Goal: Information Seeking & Learning: Find specific fact

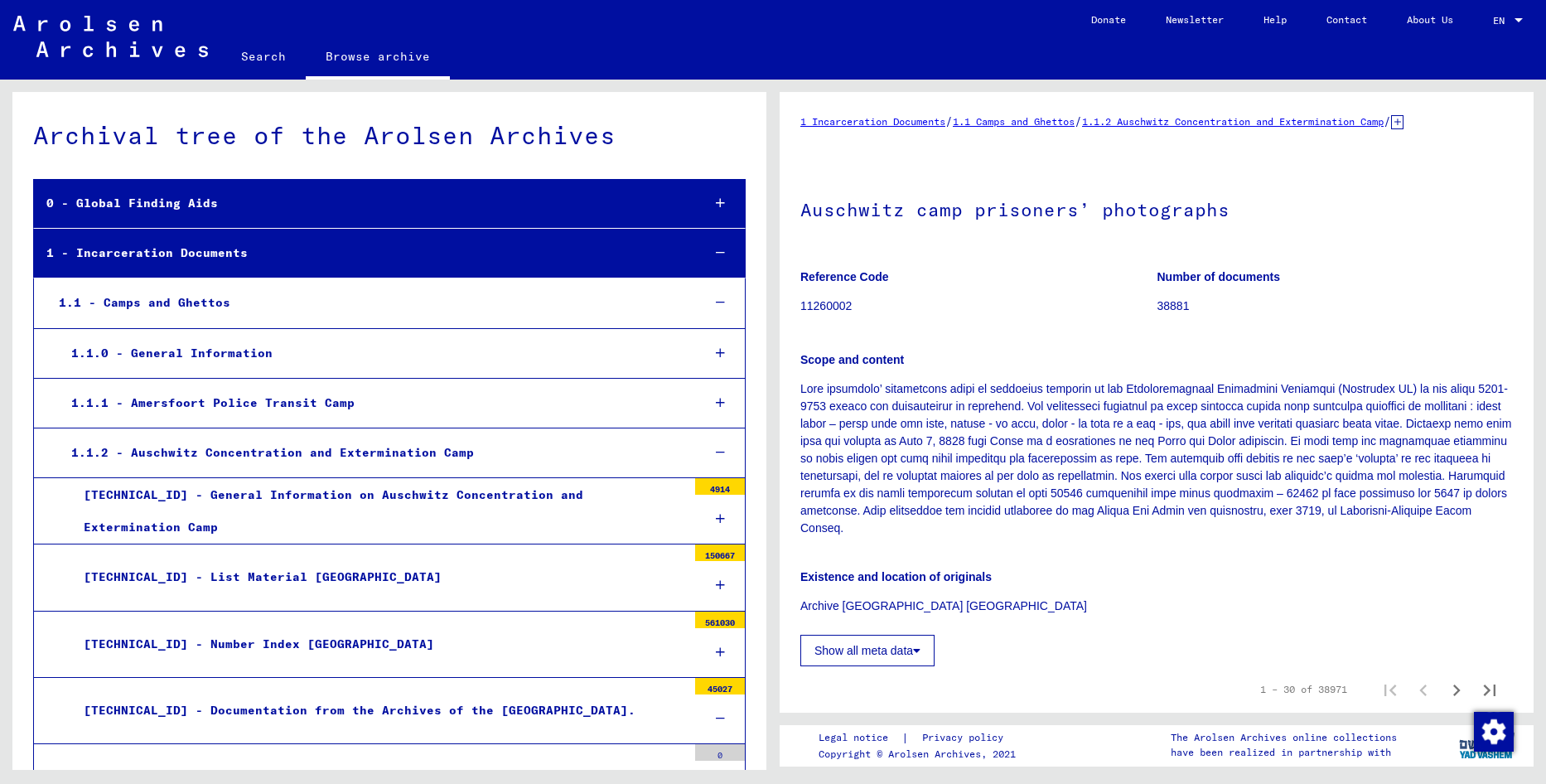
click at [1516, 20] on div at bounding box center [1519, 20] width 9 height 4
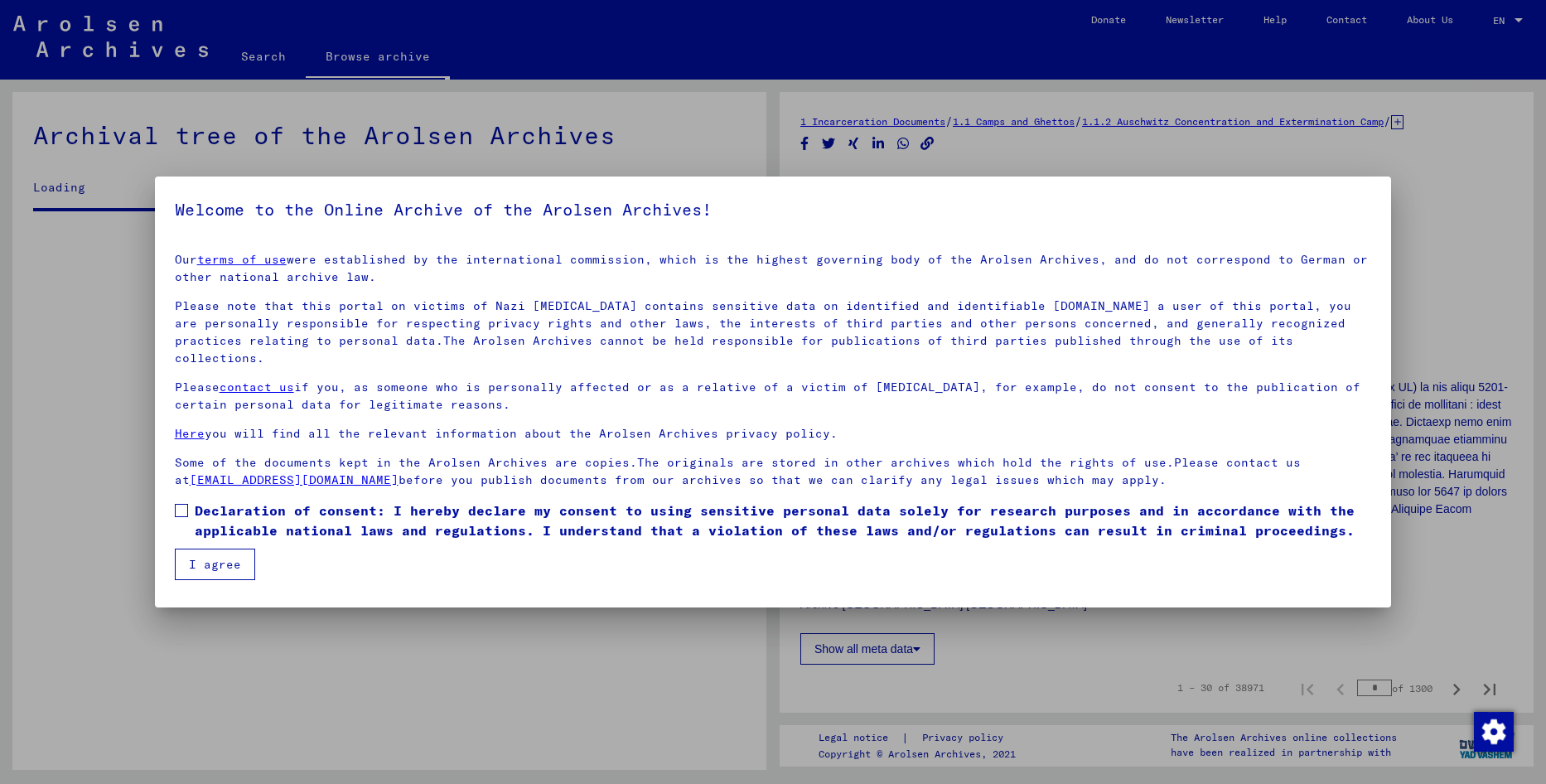
scroll to position [406, 0]
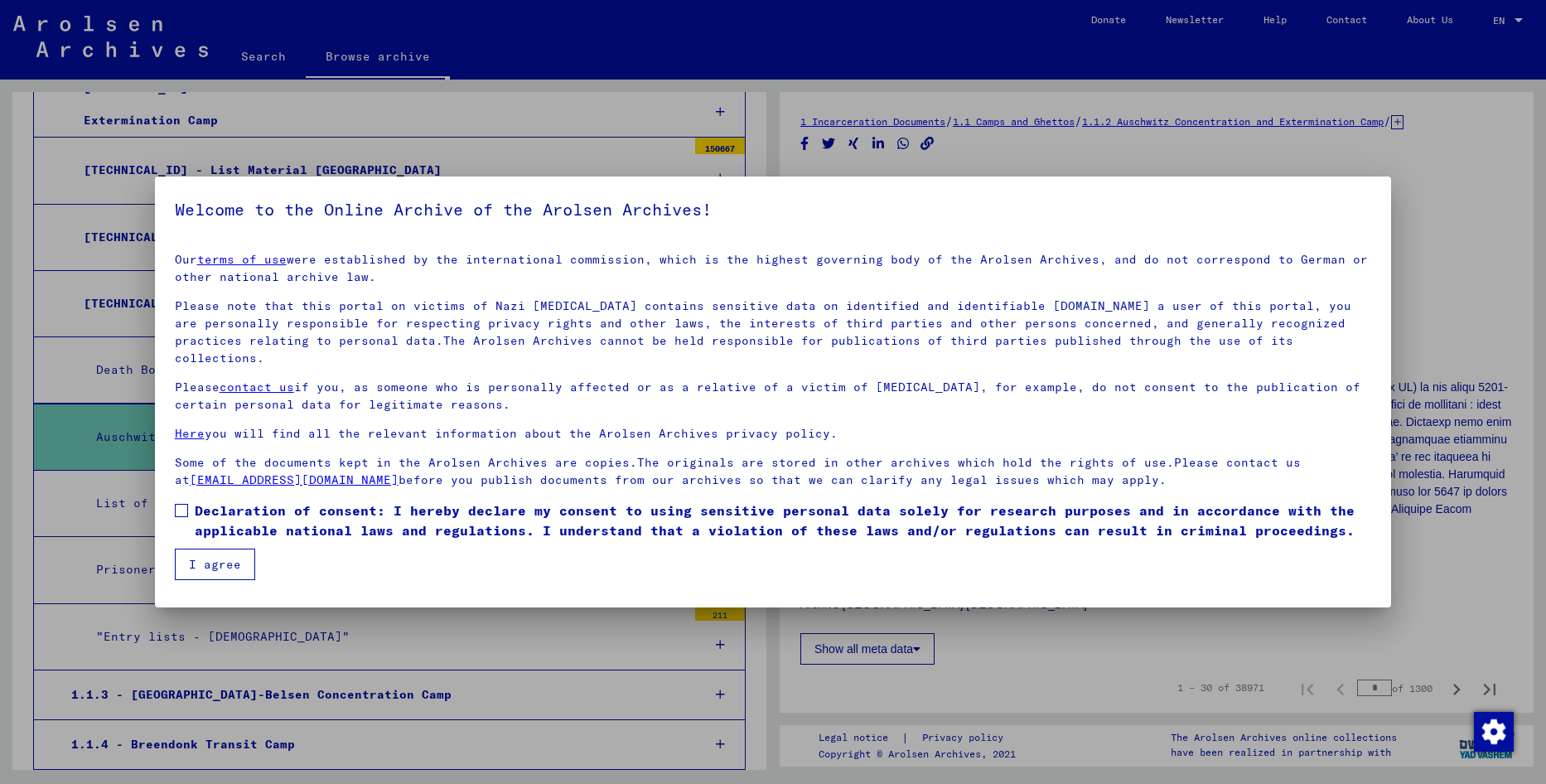
click at [180, 504] on span at bounding box center [181, 510] width 13 height 13
click at [203, 556] on button "I agree" at bounding box center [215, 564] width 81 height 31
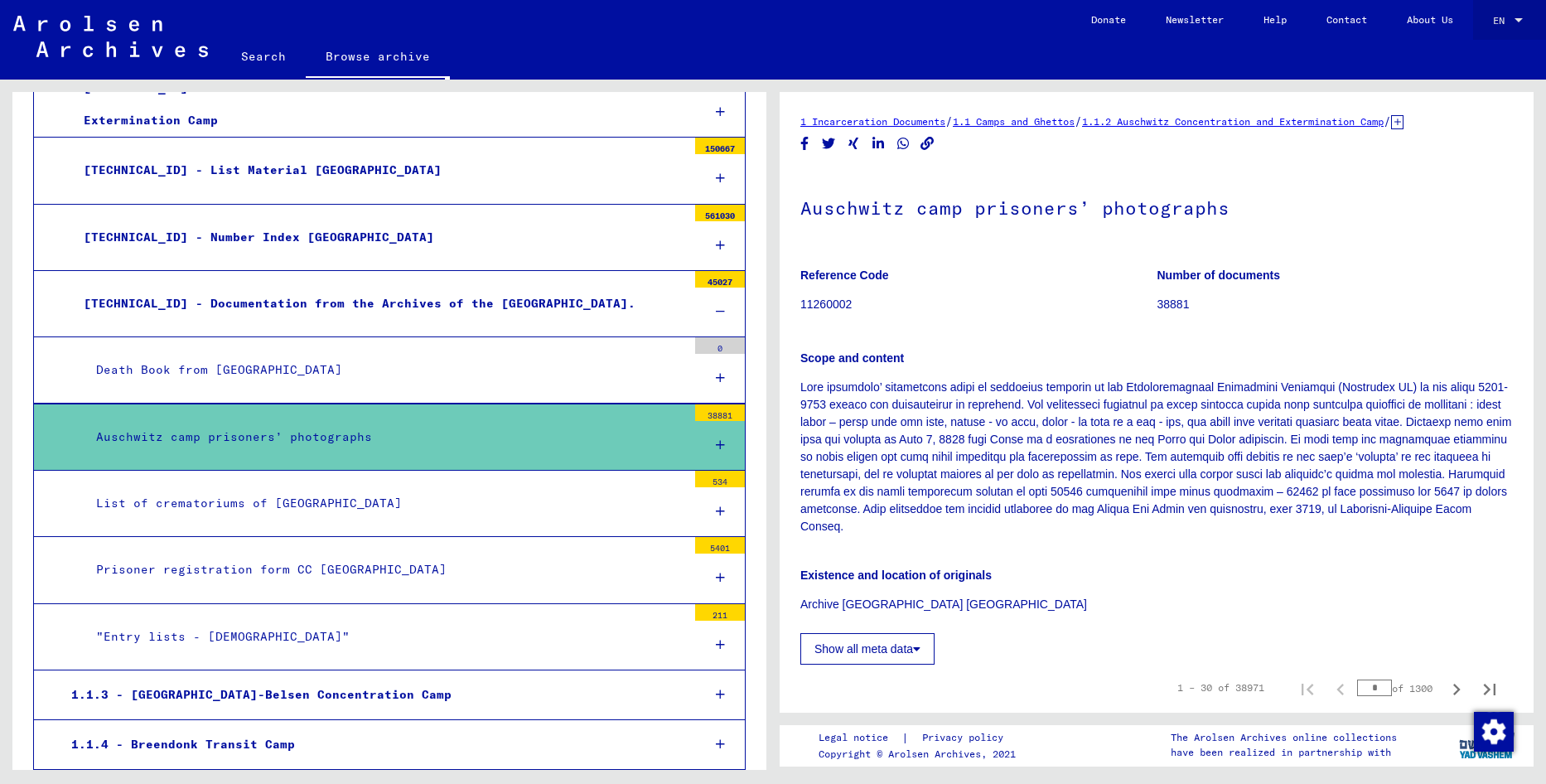
click at [1513, 19] on div at bounding box center [1518, 20] width 15 height 11
click at [254, 61] on div at bounding box center [773, 392] width 1546 height 784
click at [254, 61] on link "Search" at bounding box center [263, 56] width 84 height 40
click at [261, 56] on link "Search" at bounding box center [263, 58] width 84 height 43
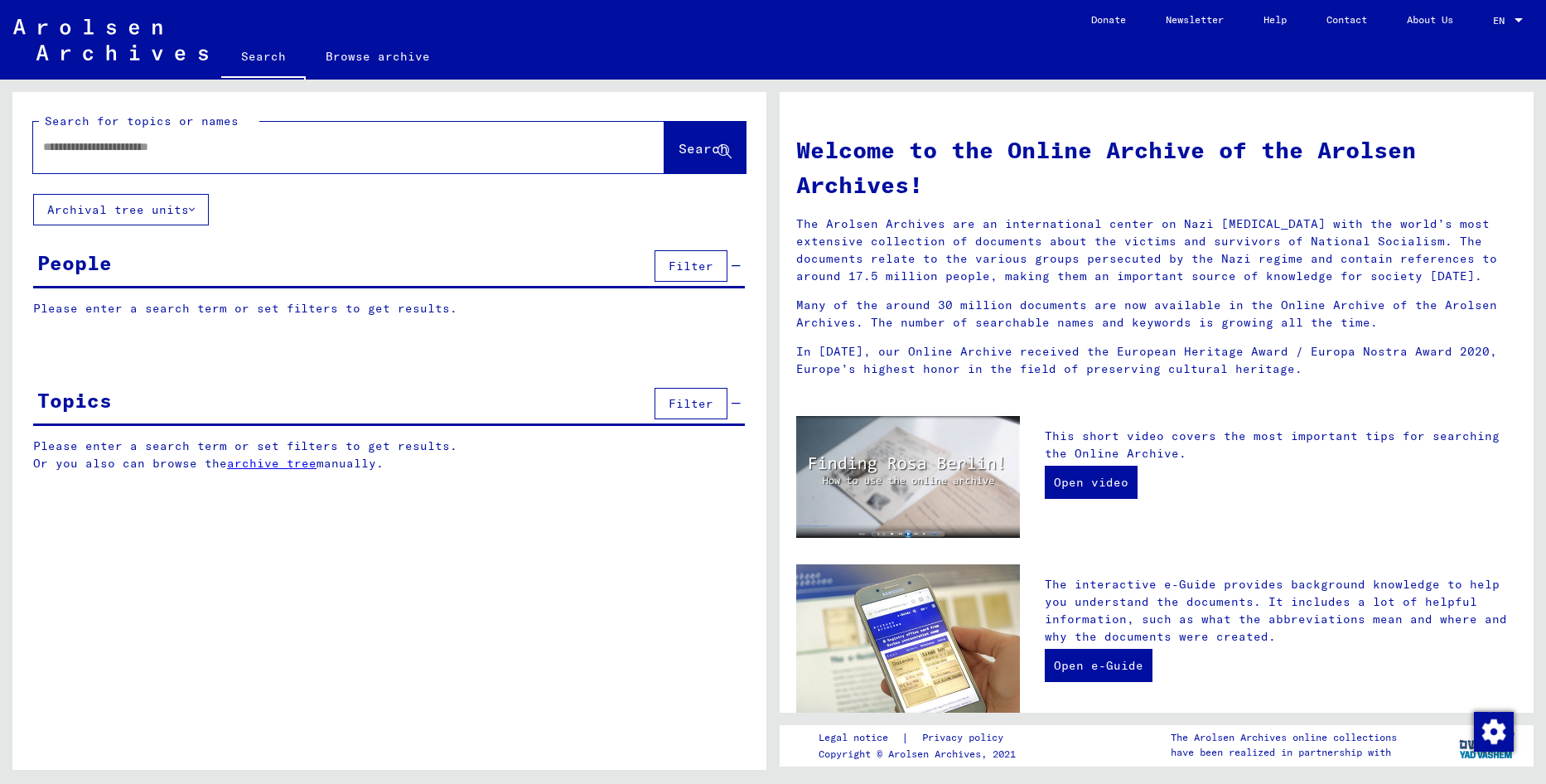
click at [186, 138] on input "text" at bounding box center [329, 147] width 571 height 17
click at [711, 139] on button "Search" at bounding box center [705, 147] width 82 height 51
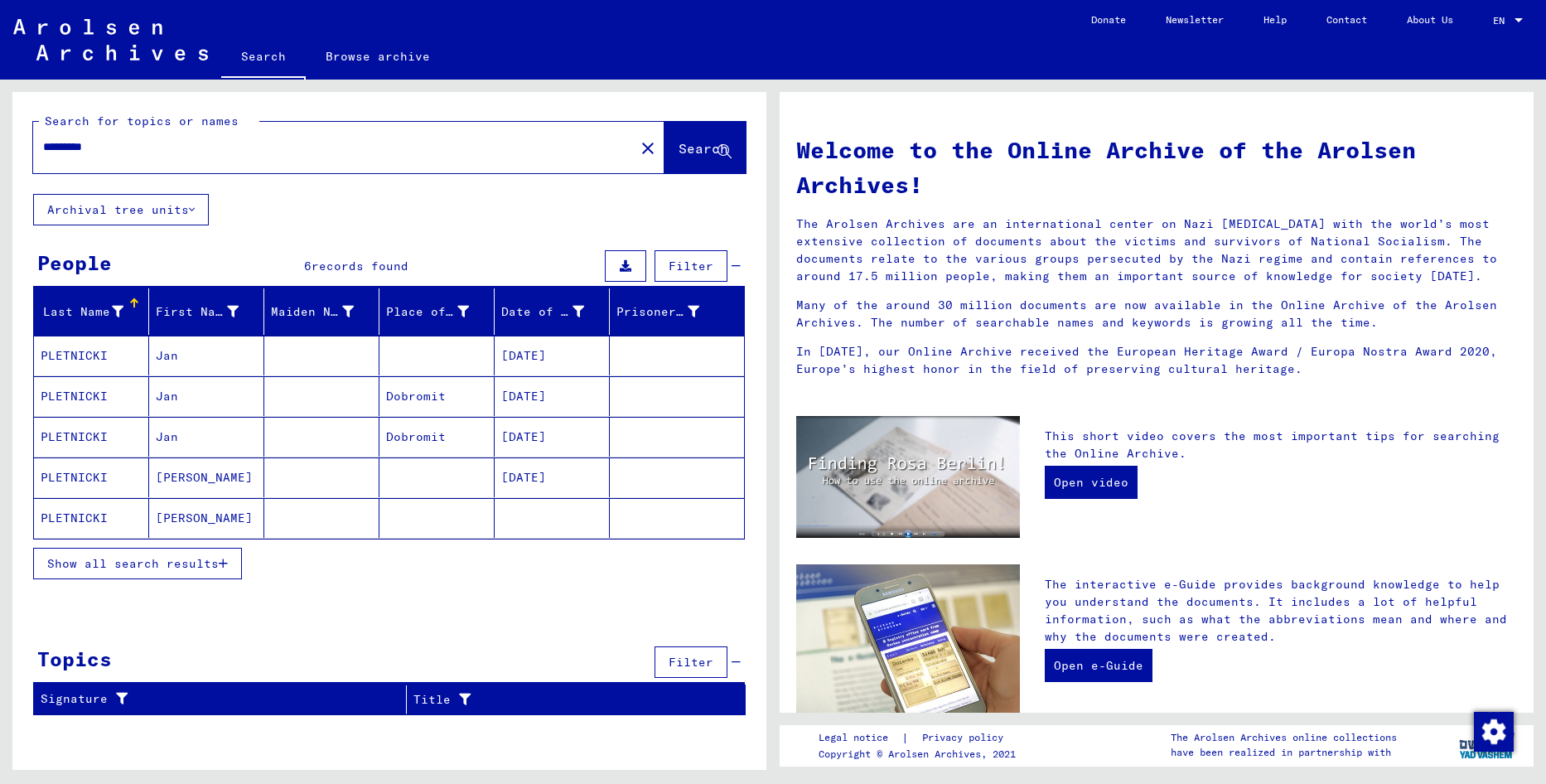
click at [161, 397] on mat-cell "Jan" at bounding box center [207, 396] width 116 height 40
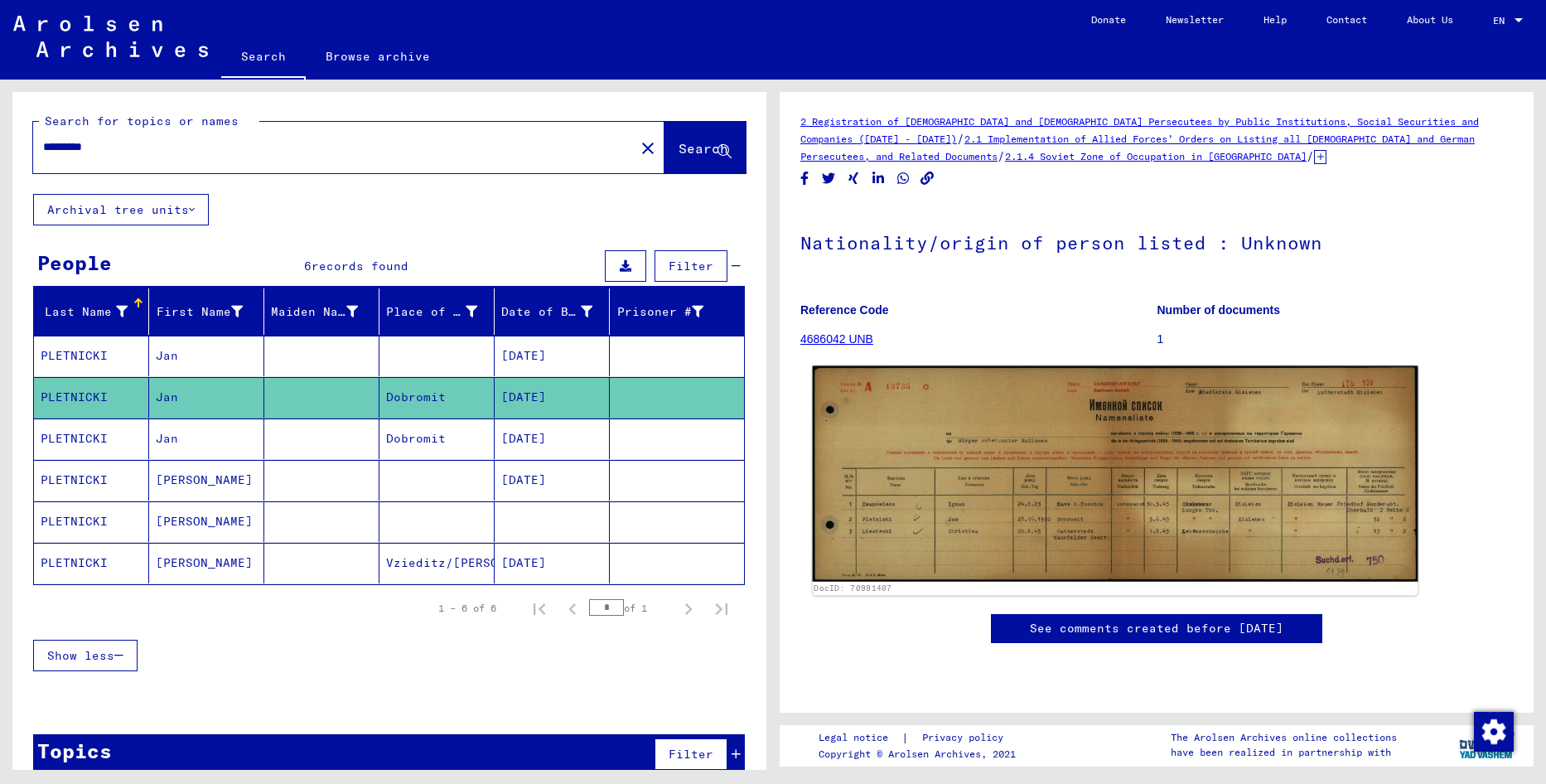
click at [1136, 472] on img at bounding box center [1115, 474] width 605 height 215
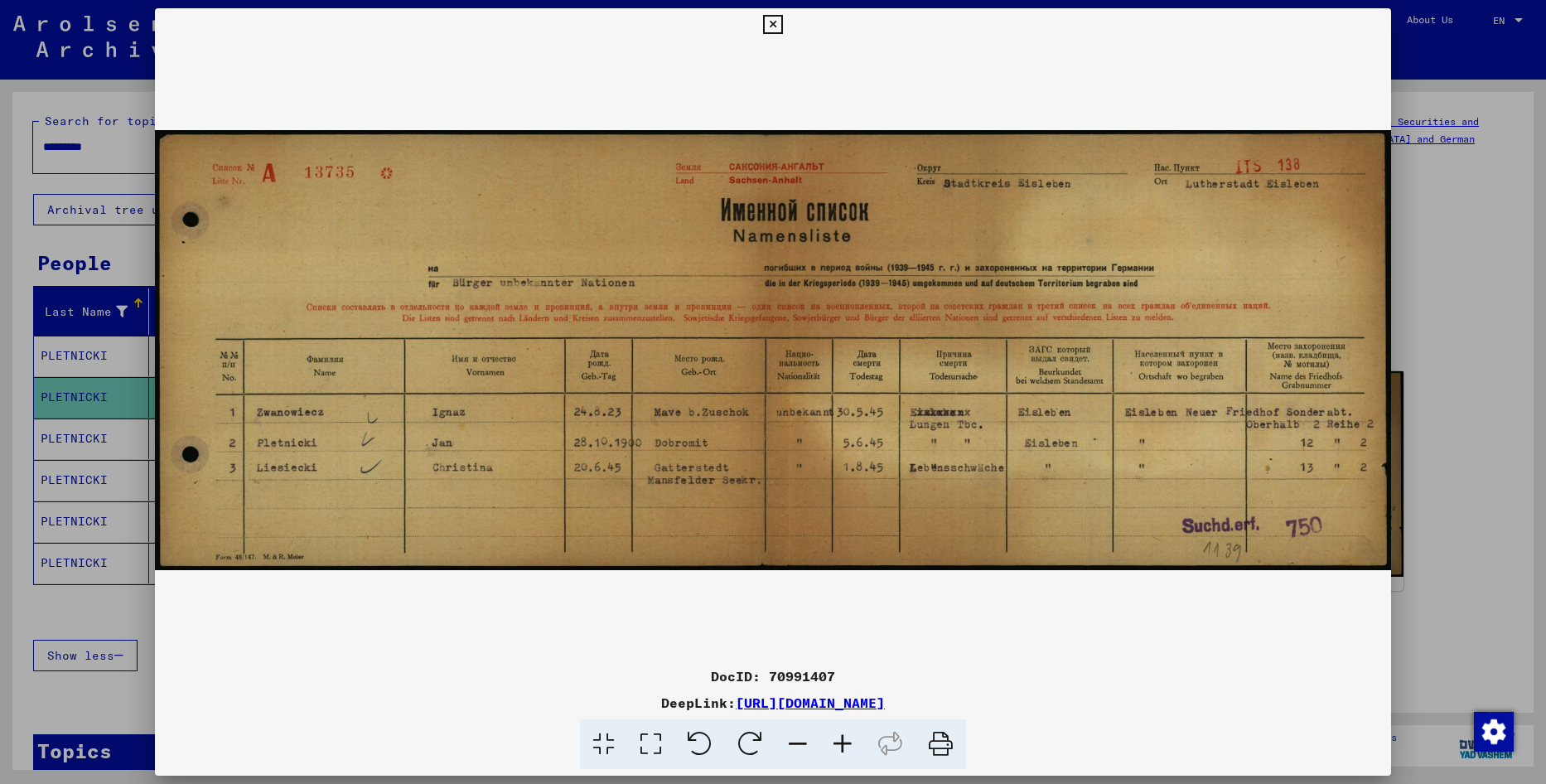
click at [27, 623] on div at bounding box center [773, 392] width 1546 height 784
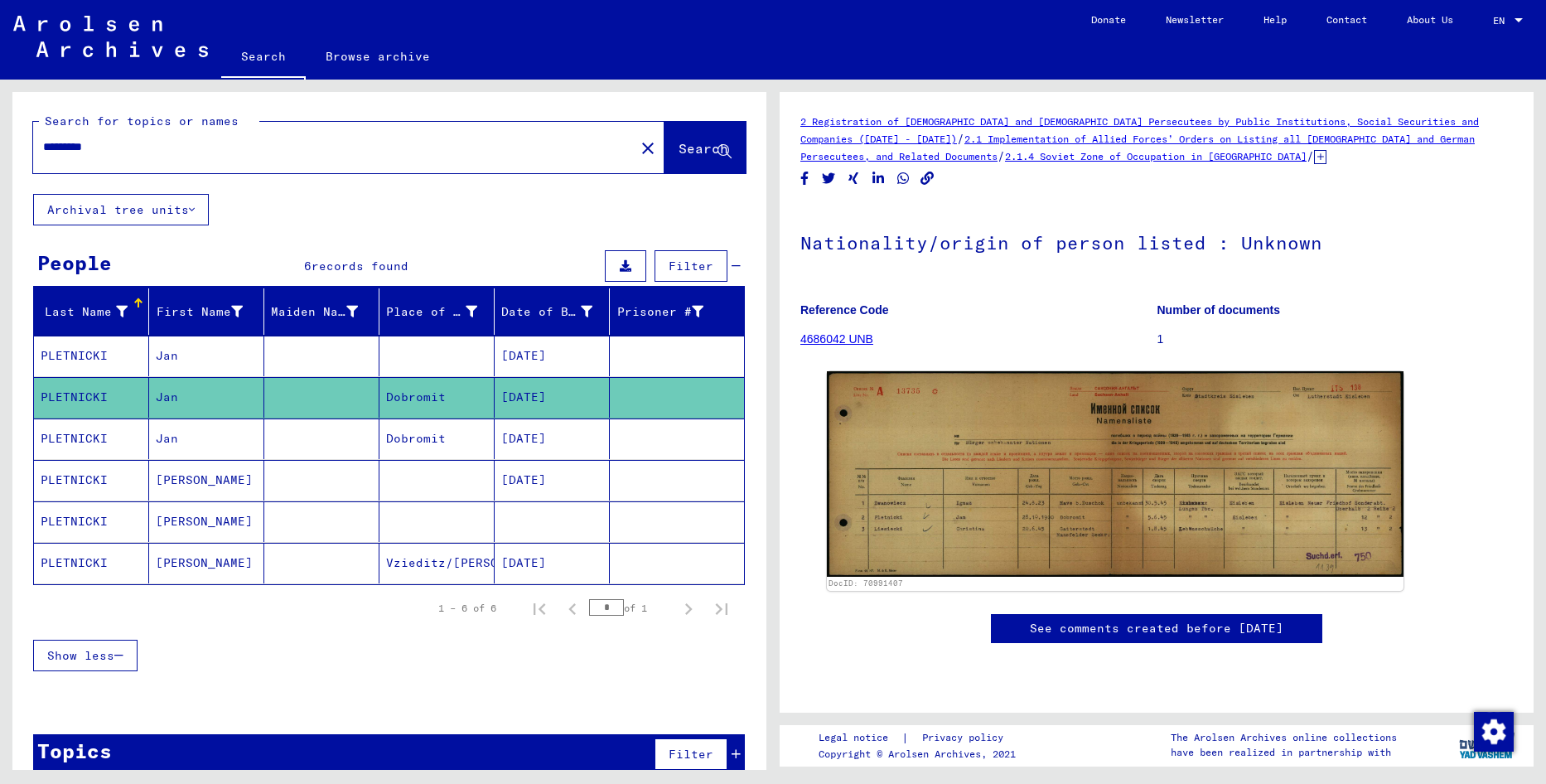
click at [255, 145] on input "*********" at bounding box center [334, 147] width 582 height 17
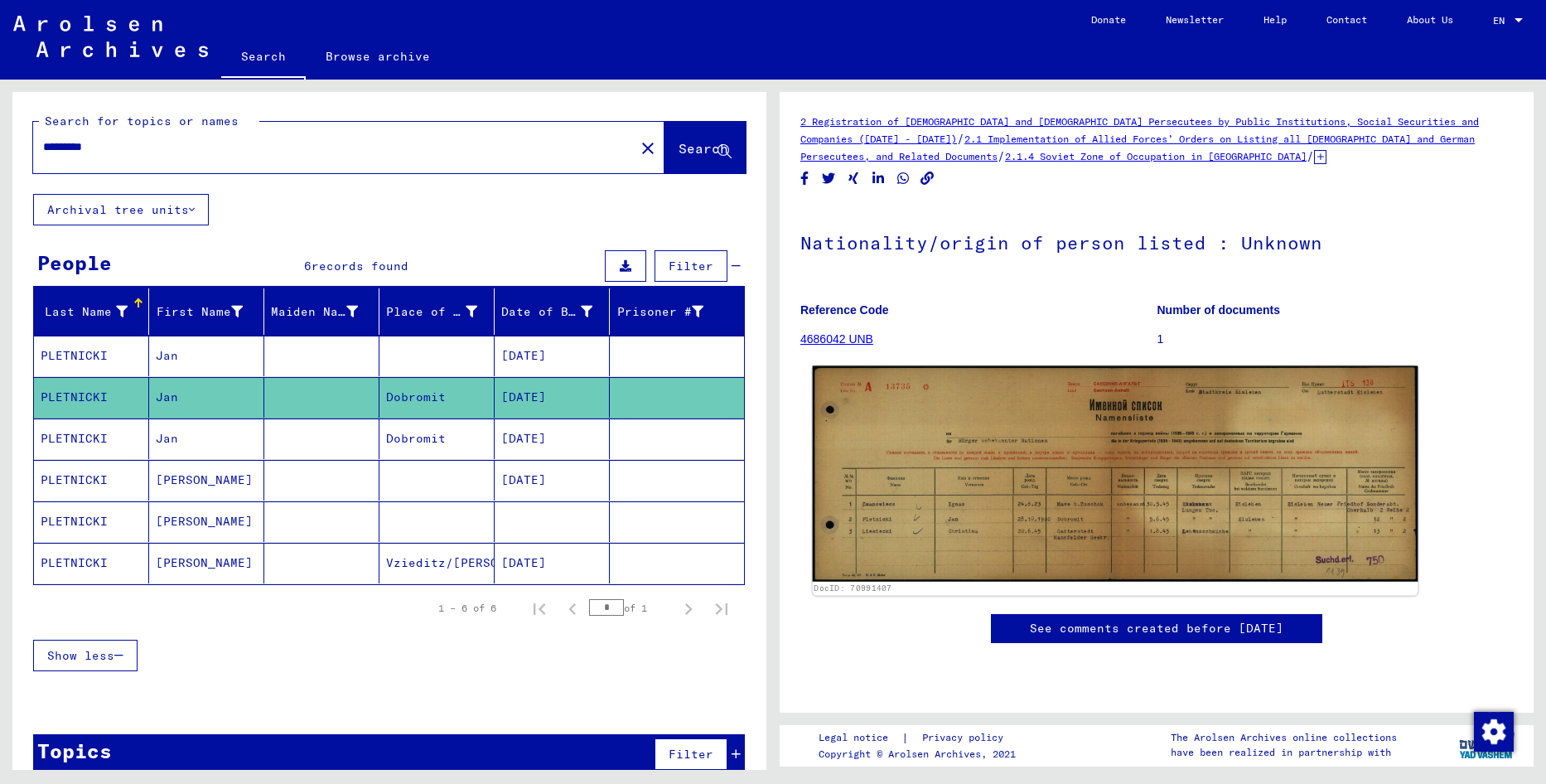
click at [1220, 485] on img at bounding box center [1115, 474] width 605 height 215
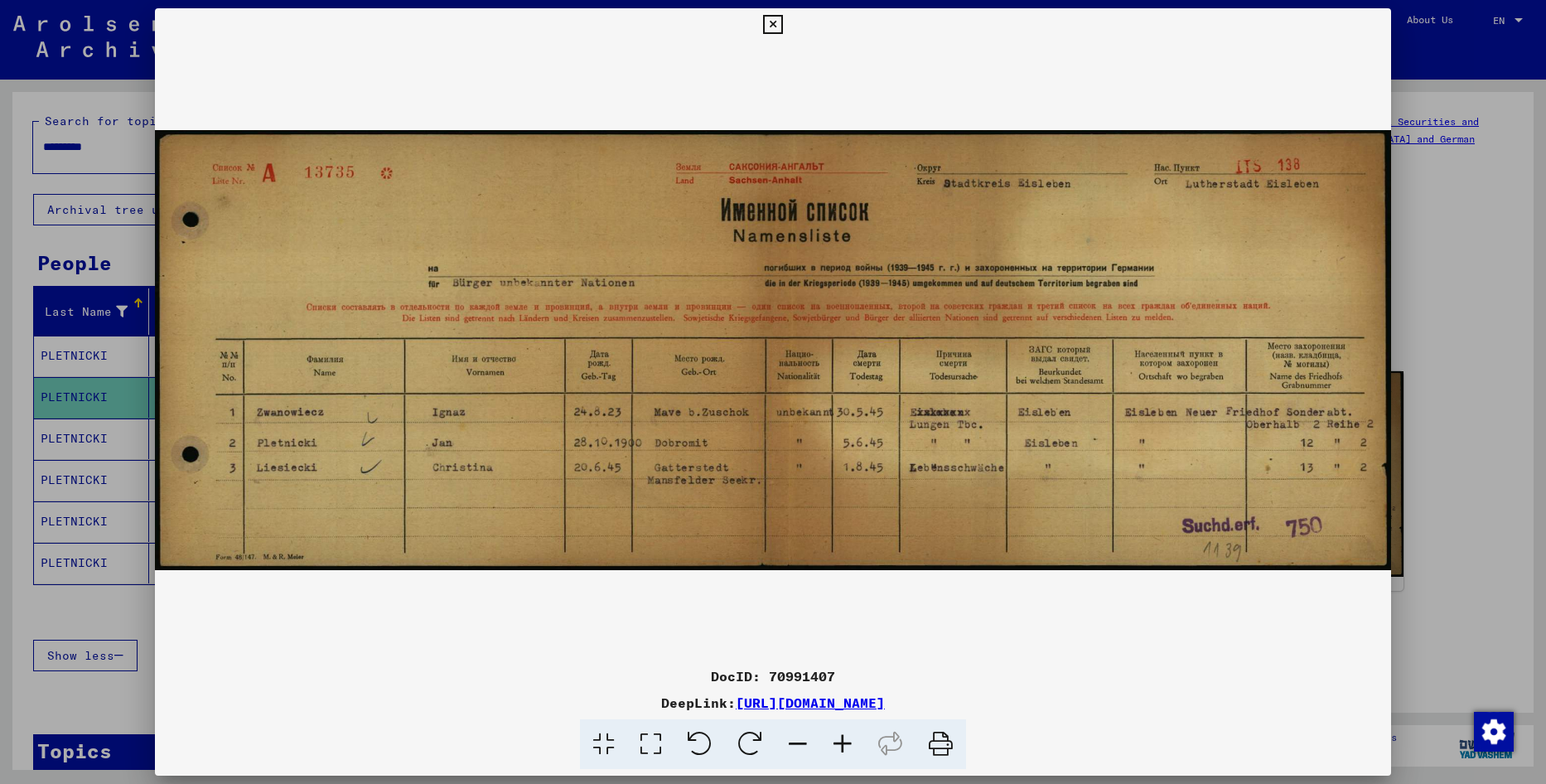
click at [17, 339] on div at bounding box center [773, 392] width 1546 height 784
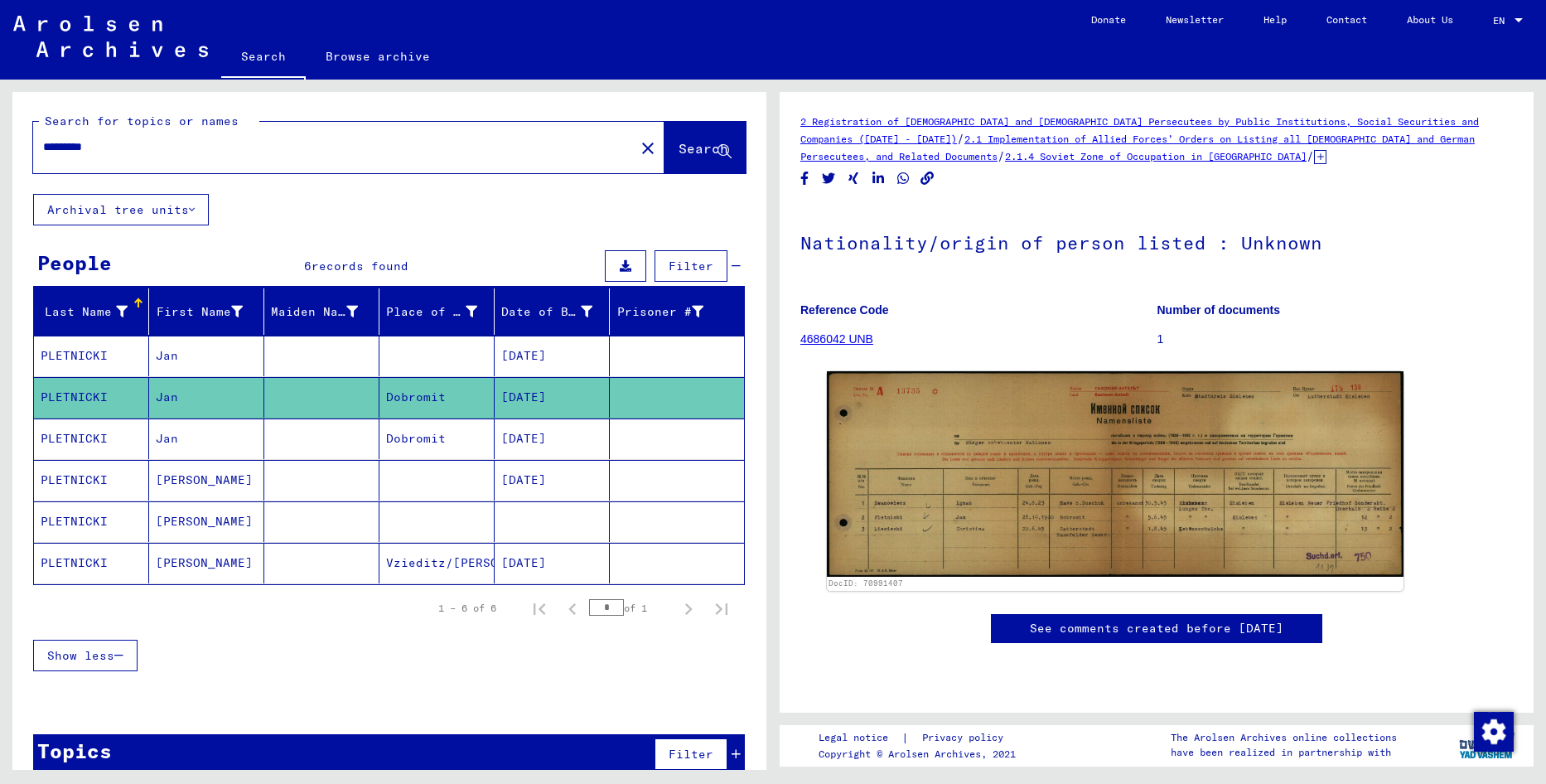
click at [230, 445] on mat-cell "Jan" at bounding box center [207, 438] width 116 height 41
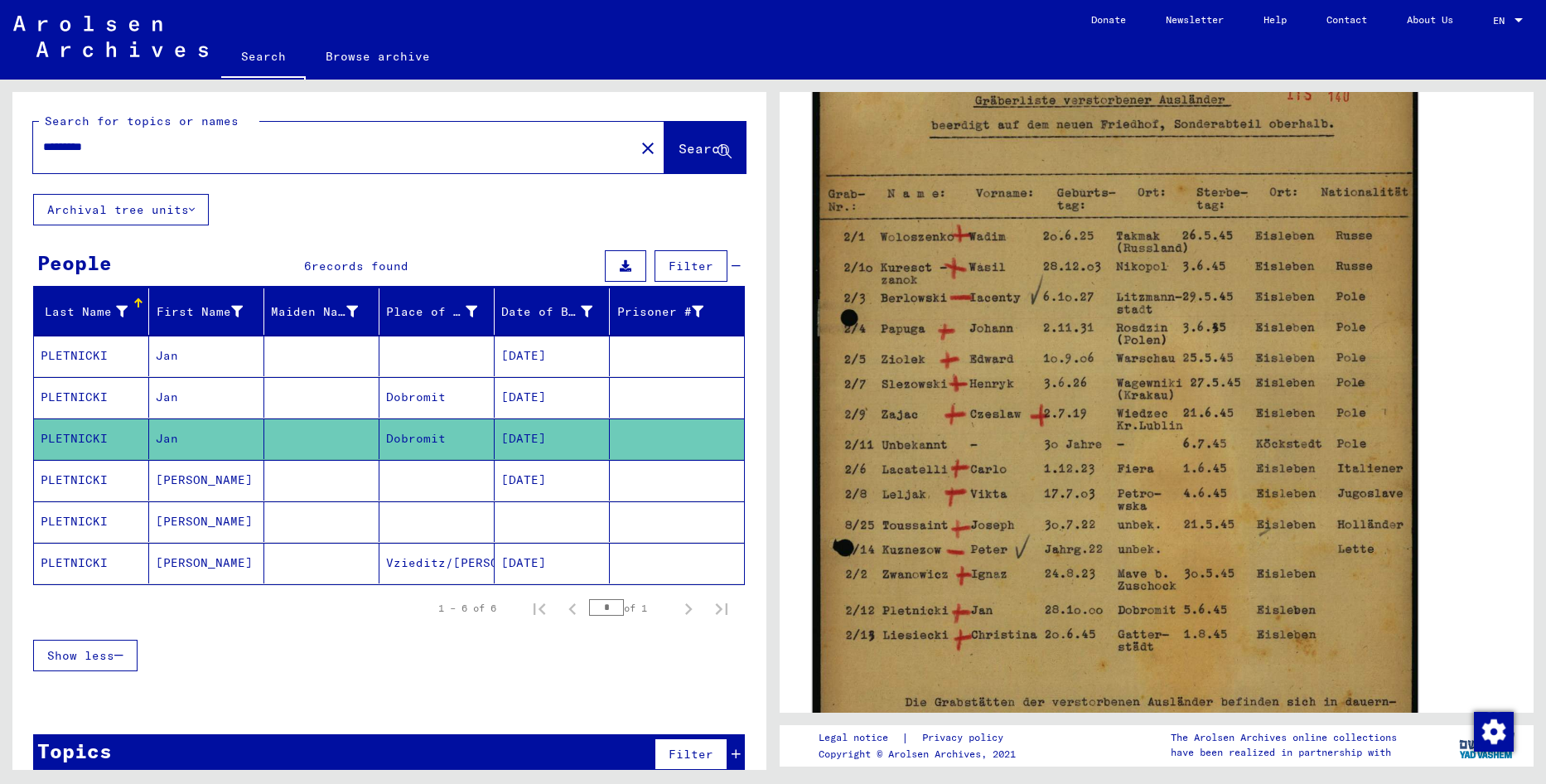
scroll to position [332, 0]
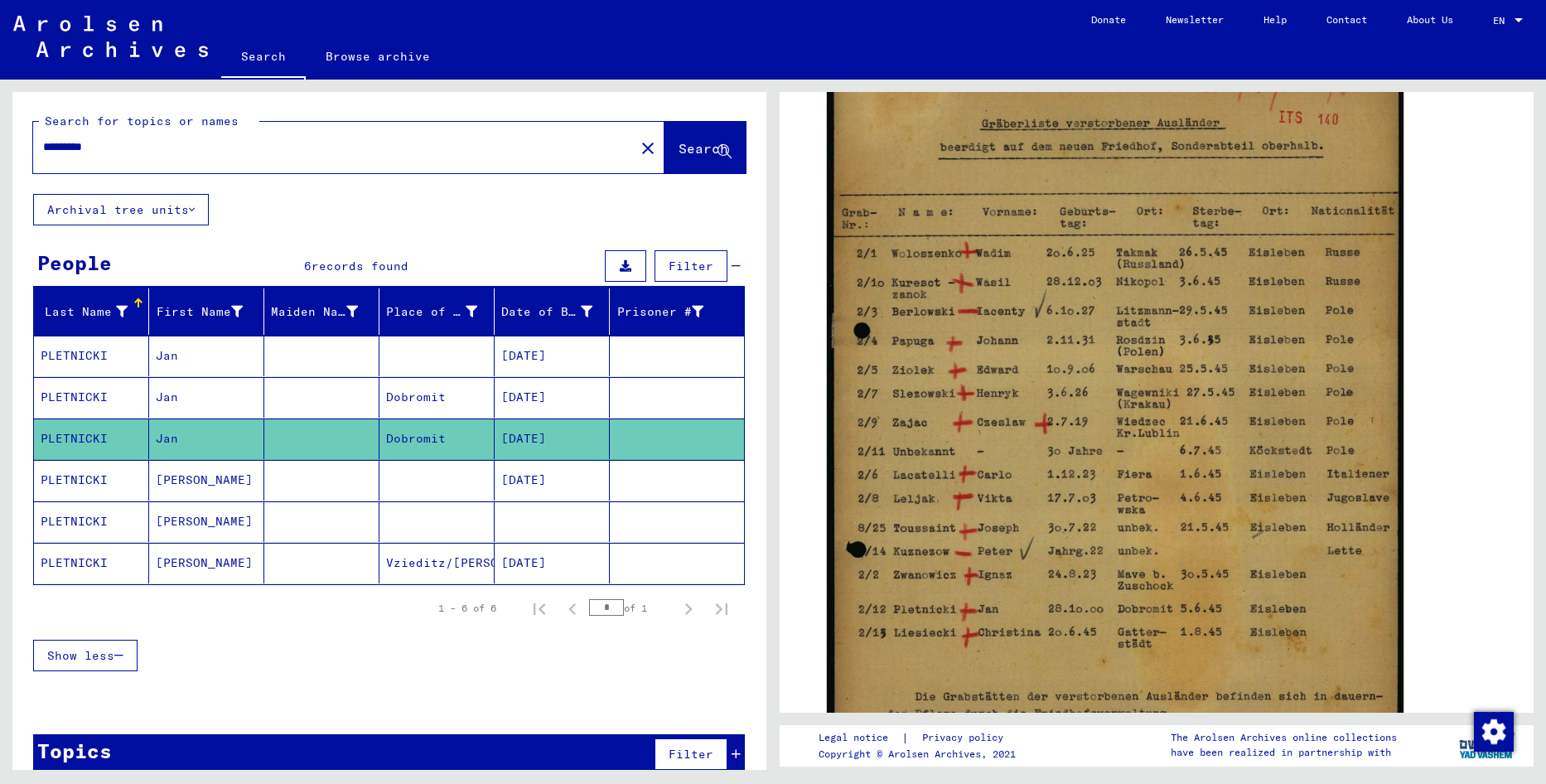
click at [173, 143] on input "*********" at bounding box center [334, 147] width 582 height 17
type input "**********"
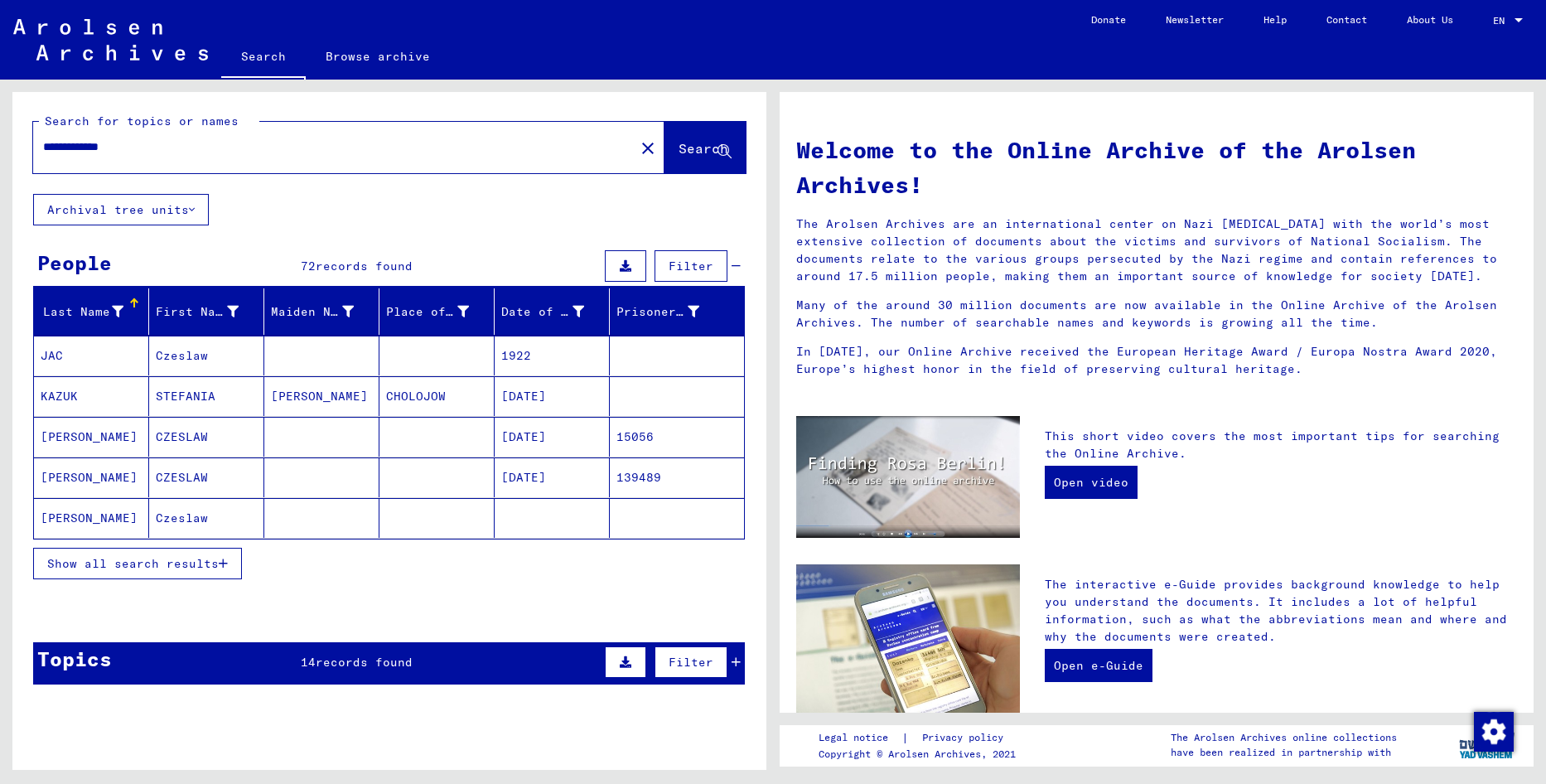
click at [193, 479] on mat-cell "CZESLAW" at bounding box center [207, 478] width 116 height 40
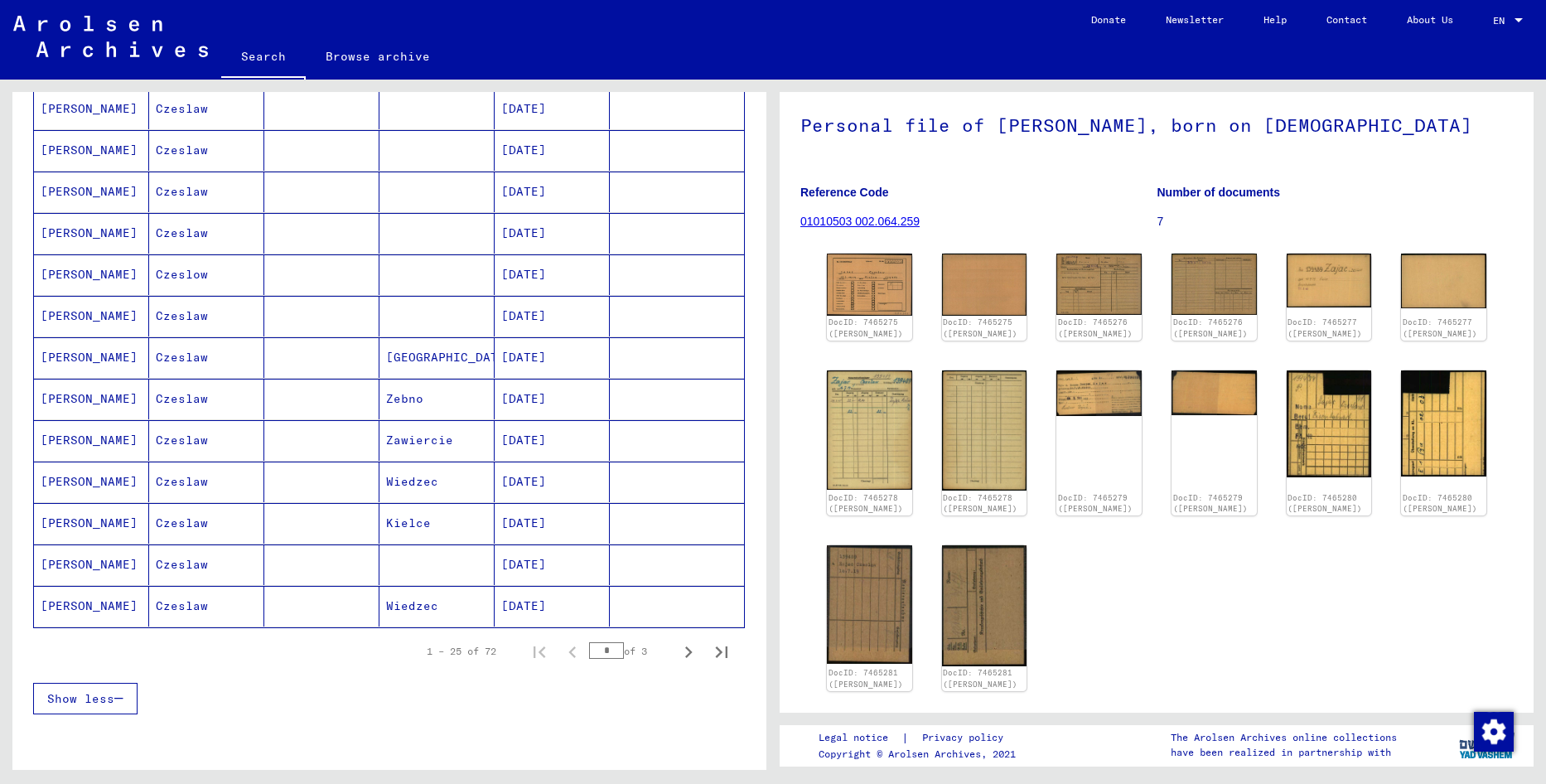
scroll to position [746, 0]
click at [677, 651] on icon "Next page" at bounding box center [689, 650] width 23 height 23
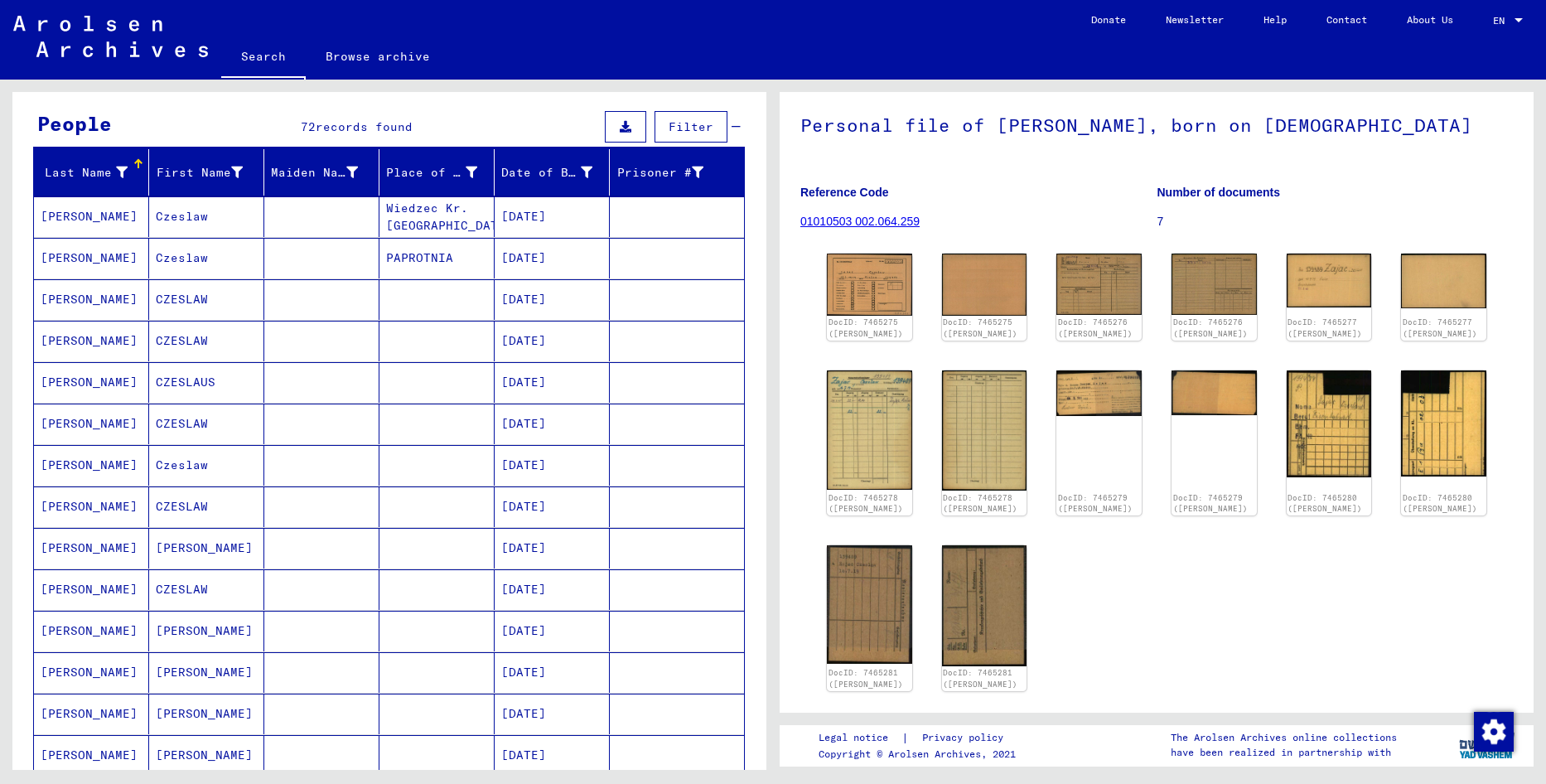
scroll to position [82, 0]
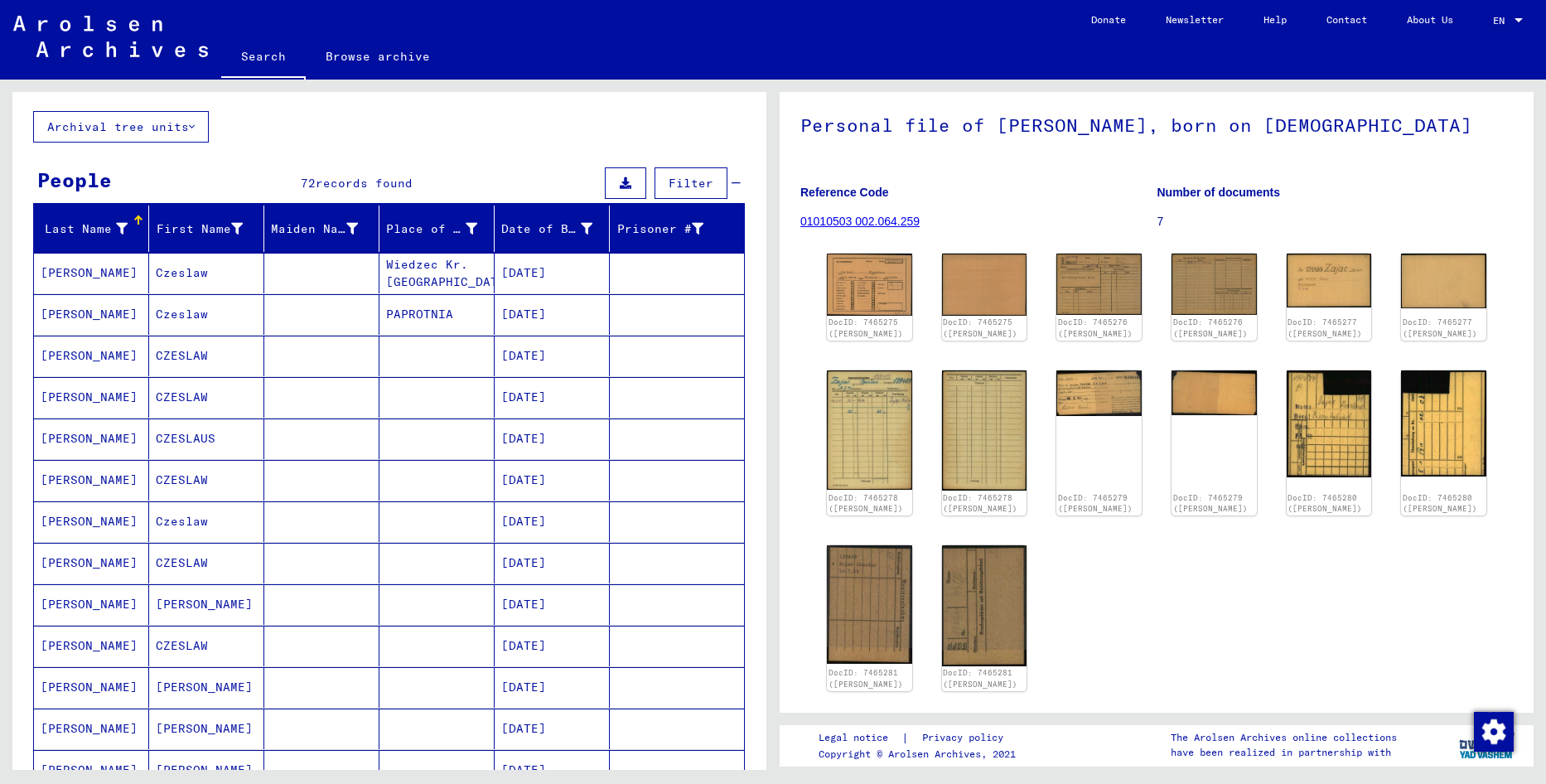
click at [358, 275] on mat-cell at bounding box center [321, 273] width 116 height 41
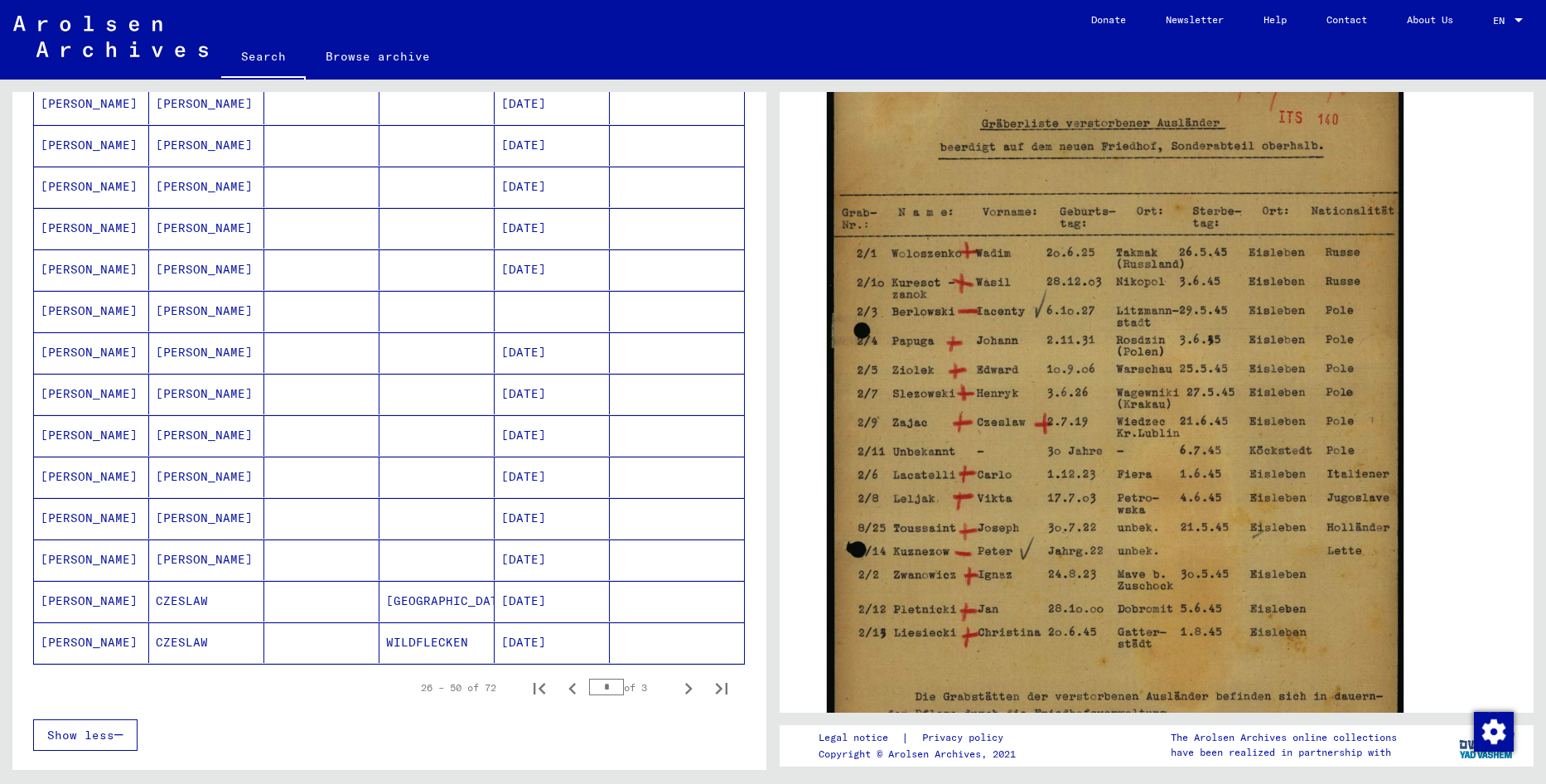
scroll to position [746, 0]
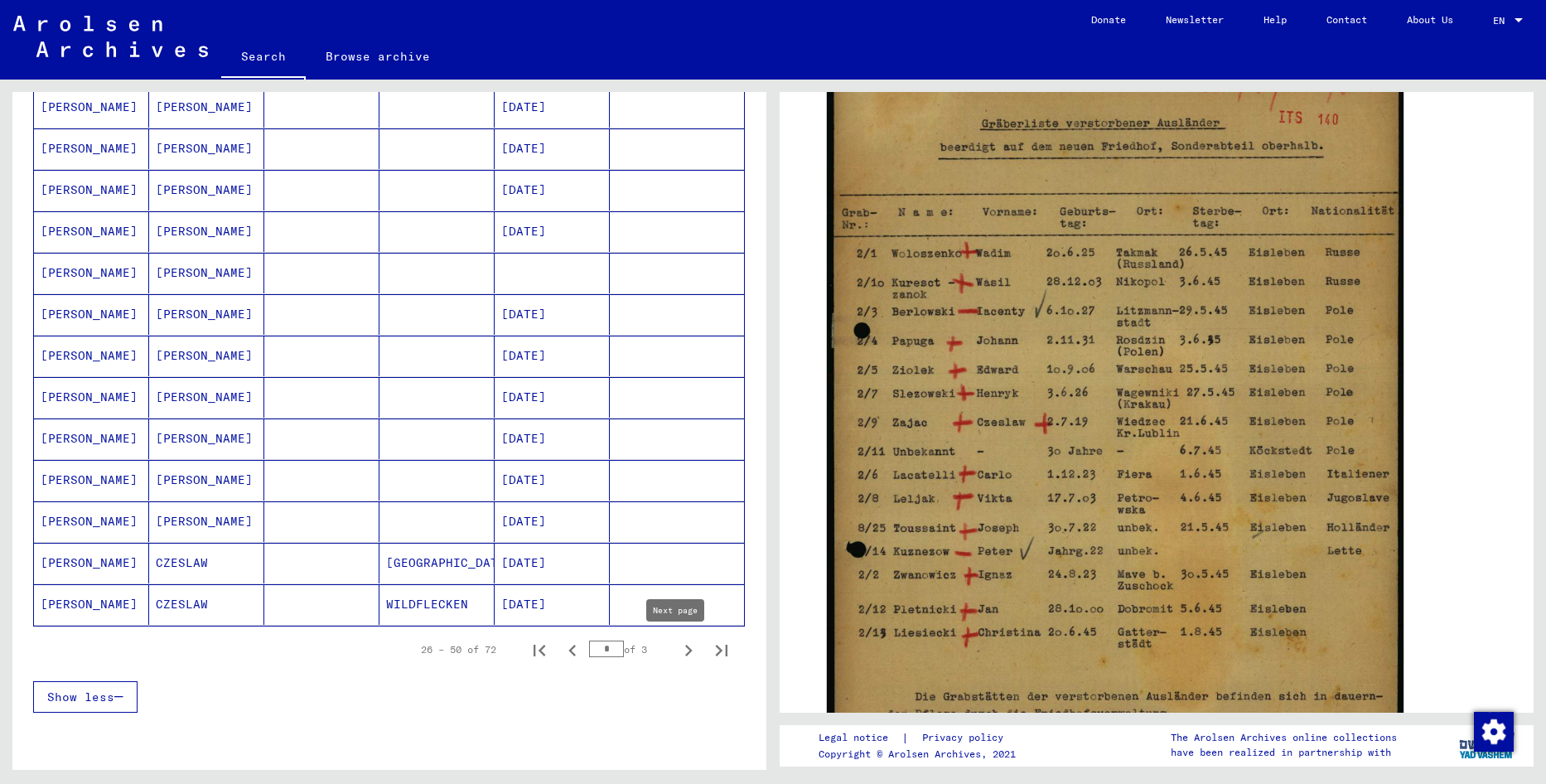
click at [677, 655] on icon "Next page" at bounding box center [689, 650] width 23 height 23
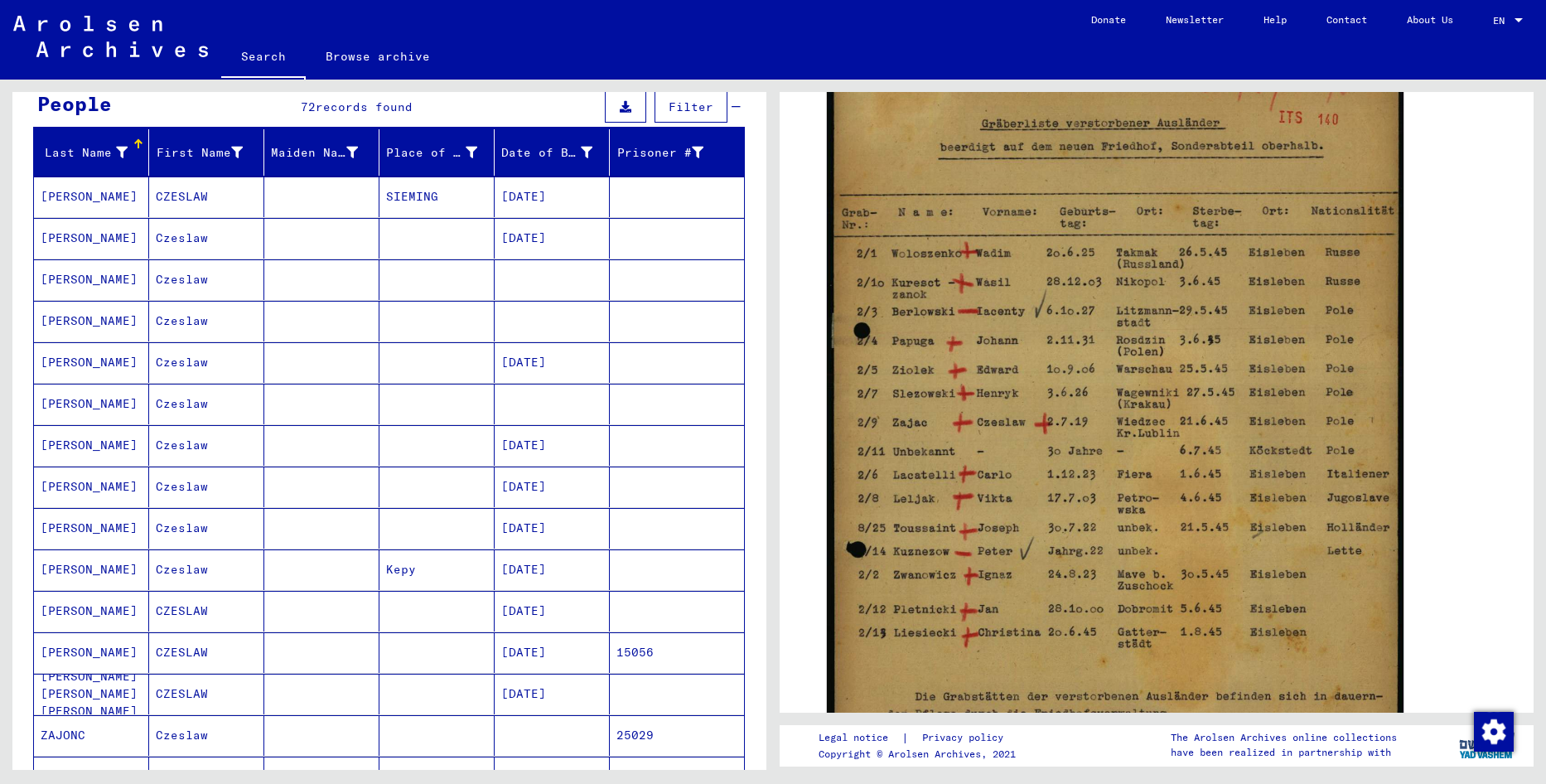
scroll to position [580, 0]
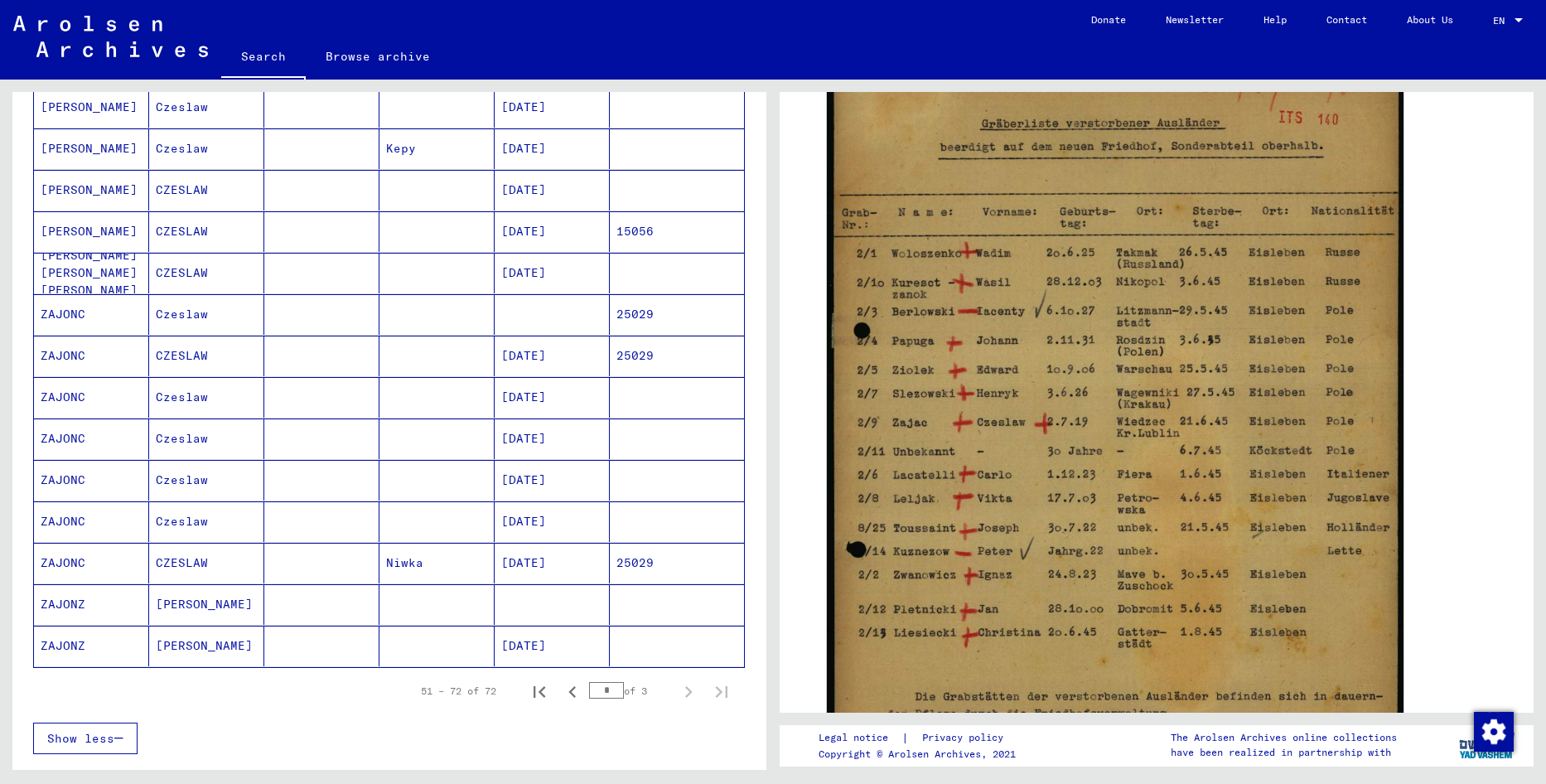
click at [521, 569] on mat-cell "[DATE]" at bounding box center [552, 563] width 116 height 41
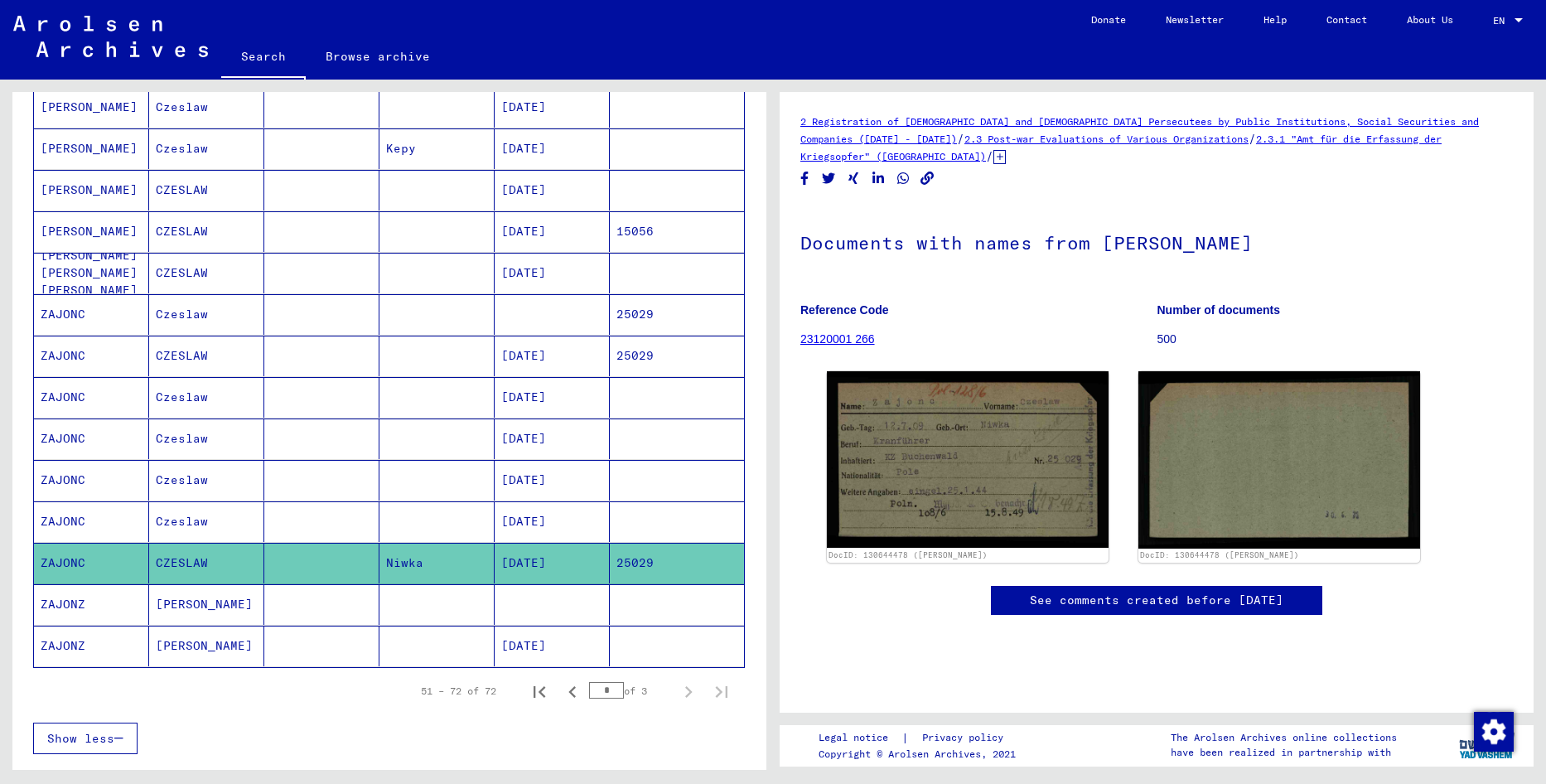
click at [509, 609] on mat-cell at bounding box center [552, 604] width 116 height 41
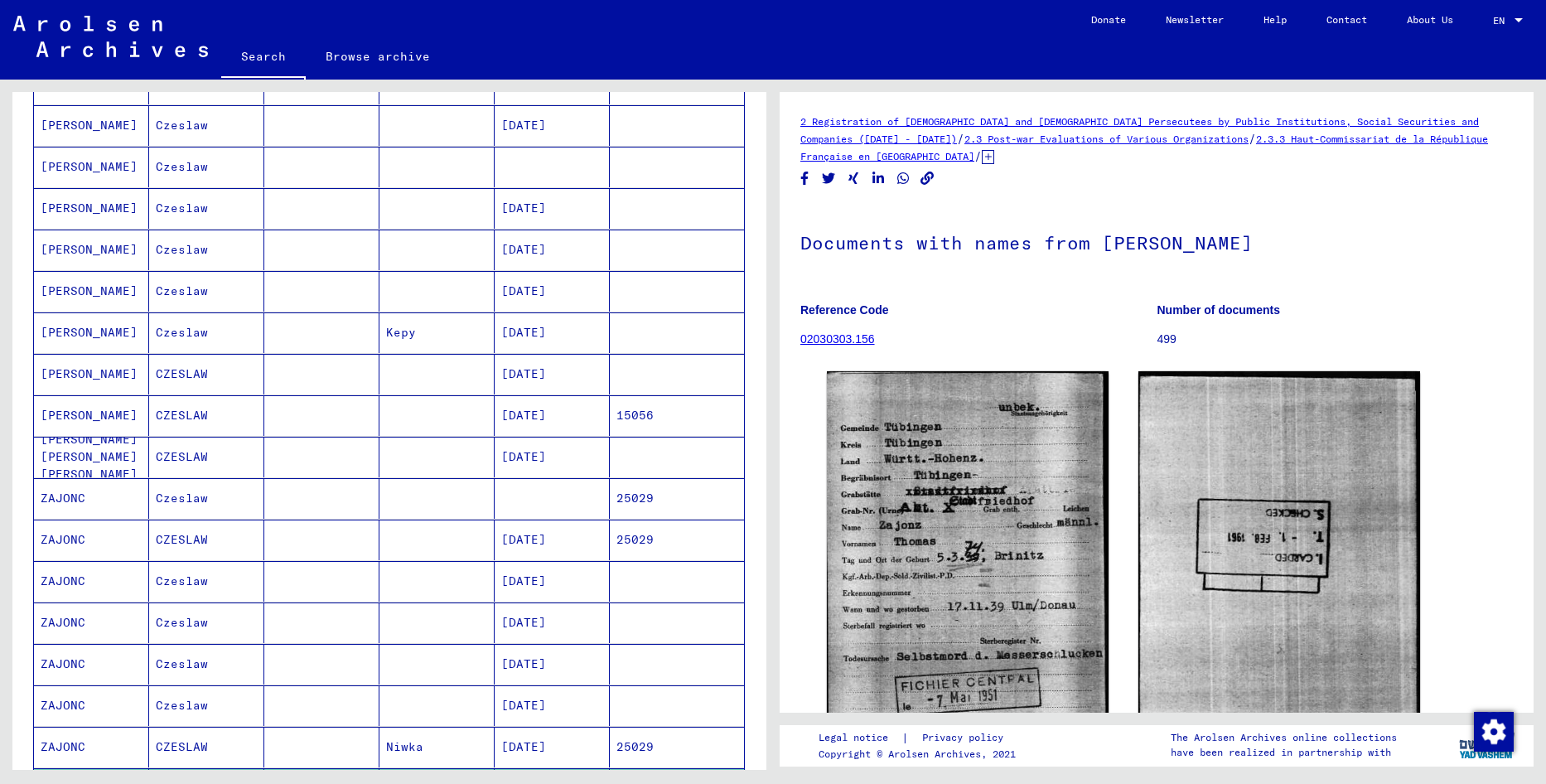
scroll to position [580, 0]
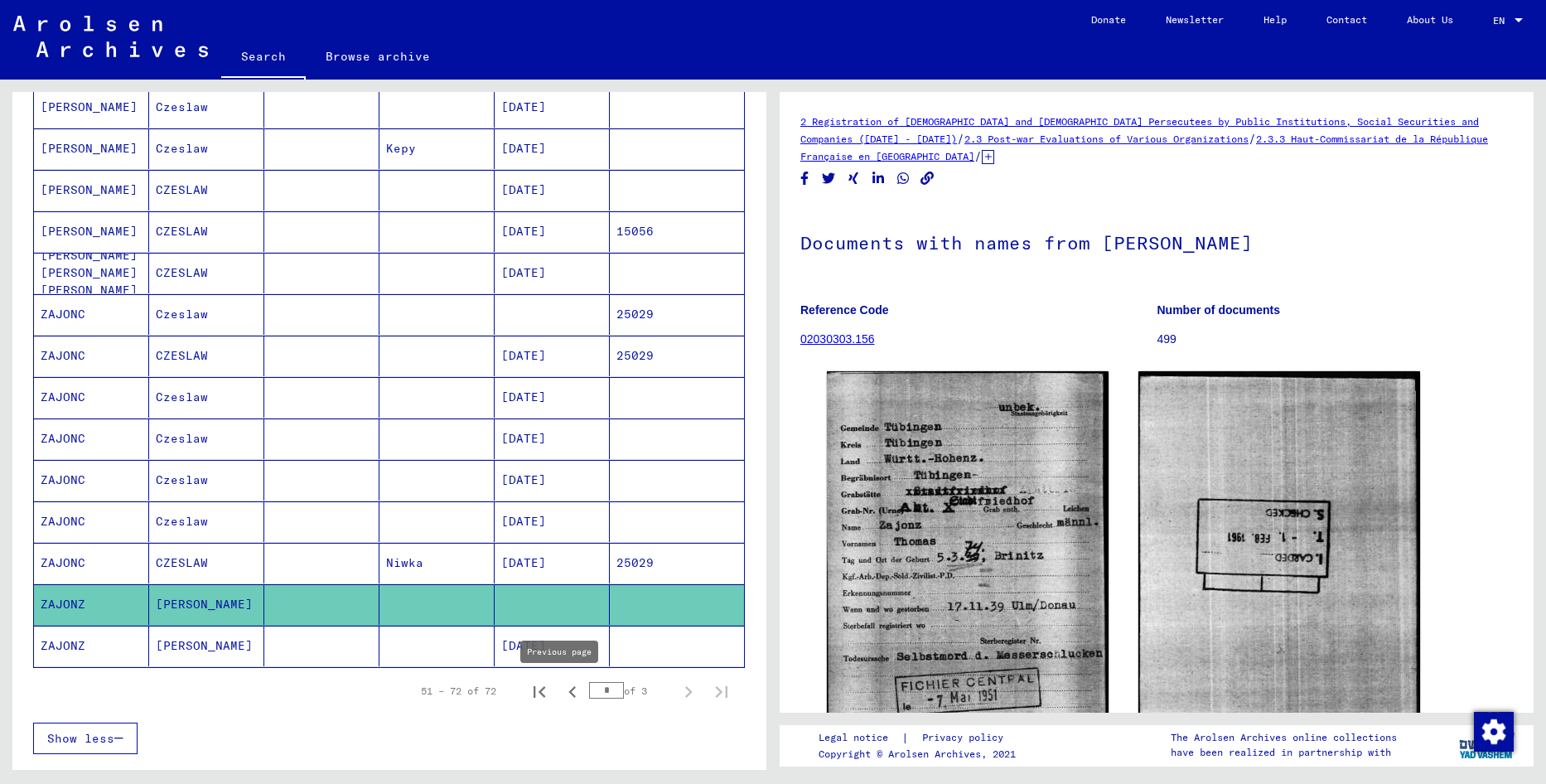
click at [561, 683] on icon "Previous page" at bounding box center [572, 691] width 23 height 23
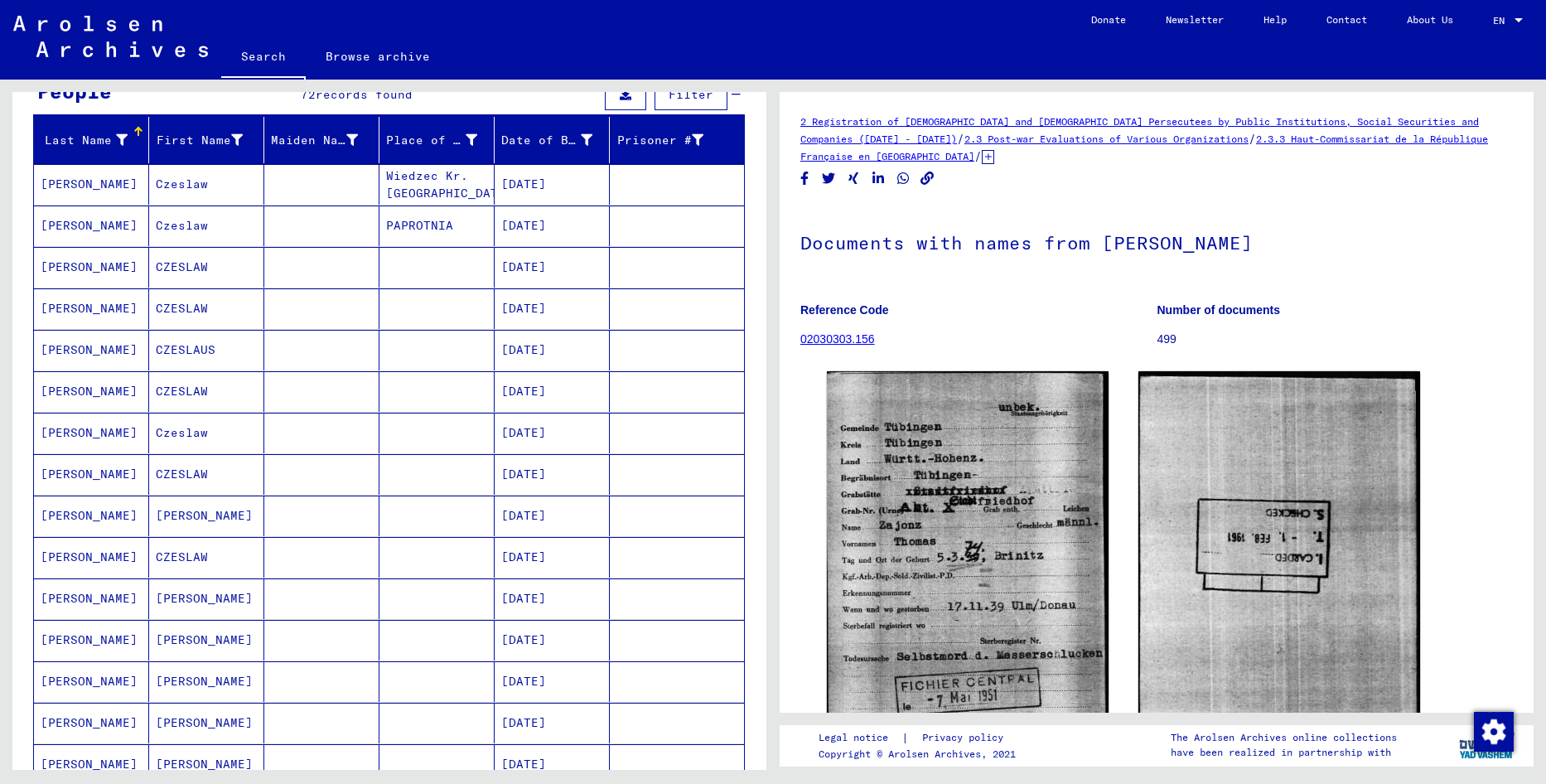
scroll to position [166, 0]
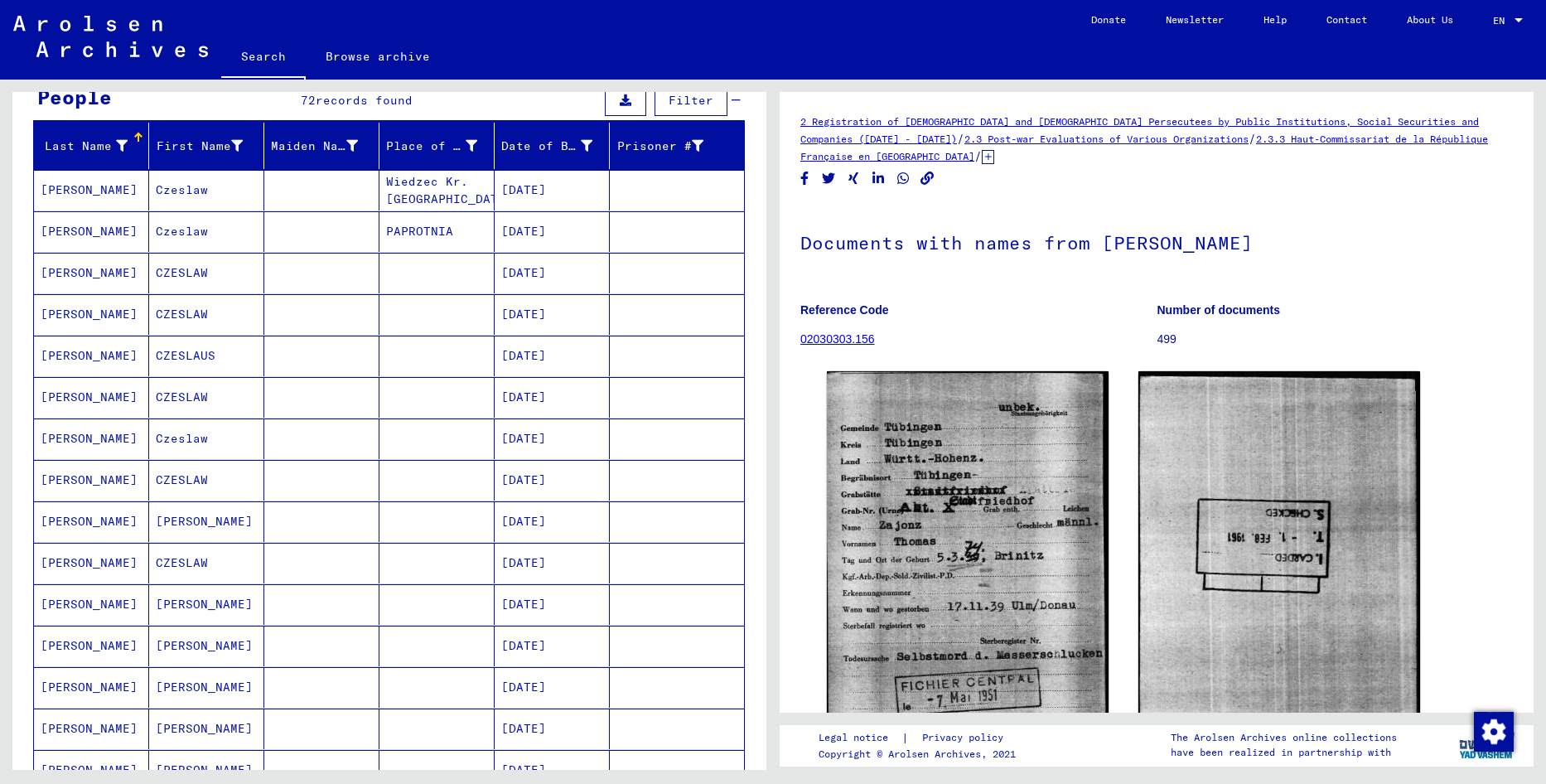
click at [517, 363] on mat-cell "[DATE]" at bounding box center [552, 355] width 116 height 41
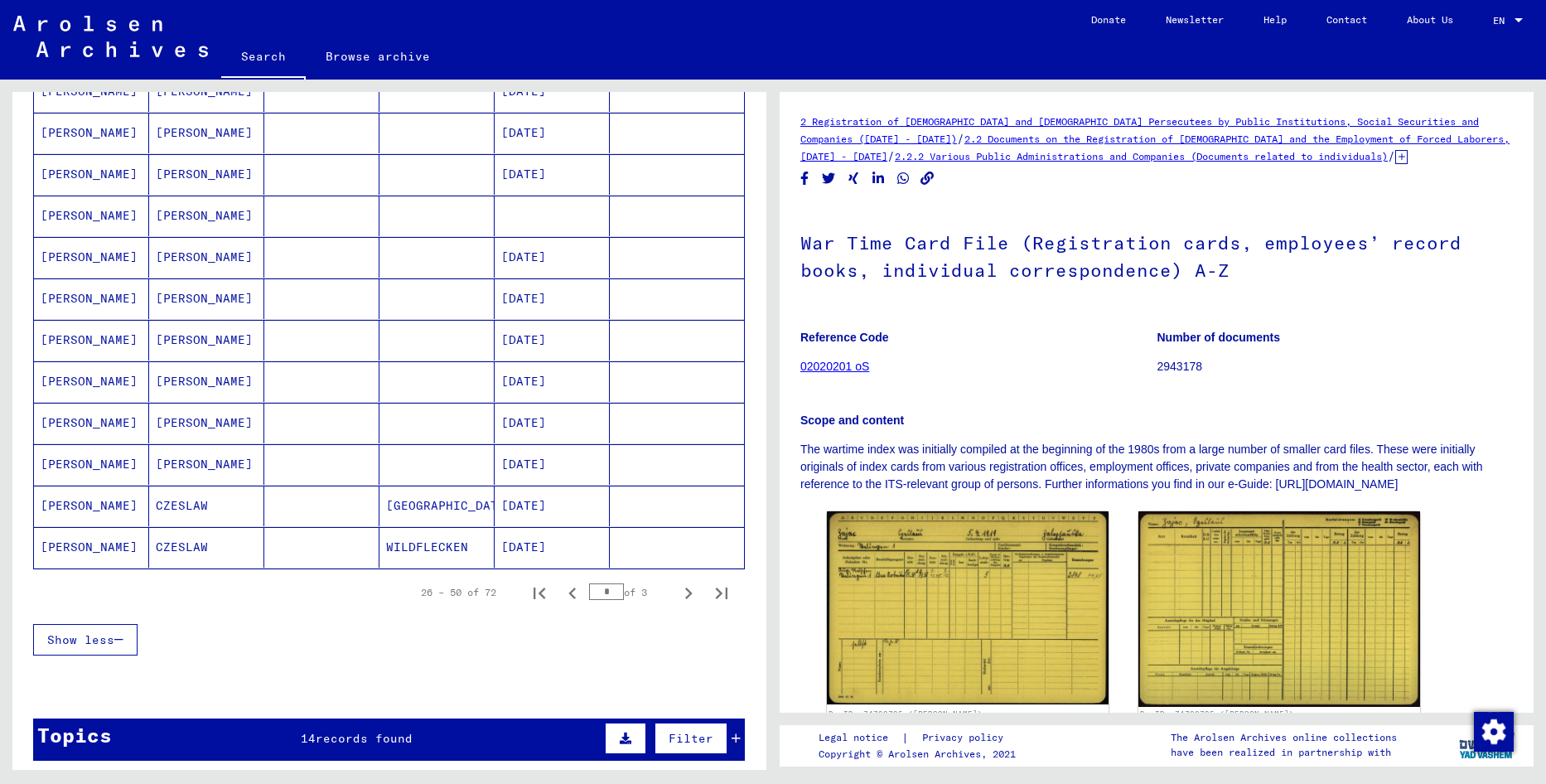
scroll to position [828, 0]
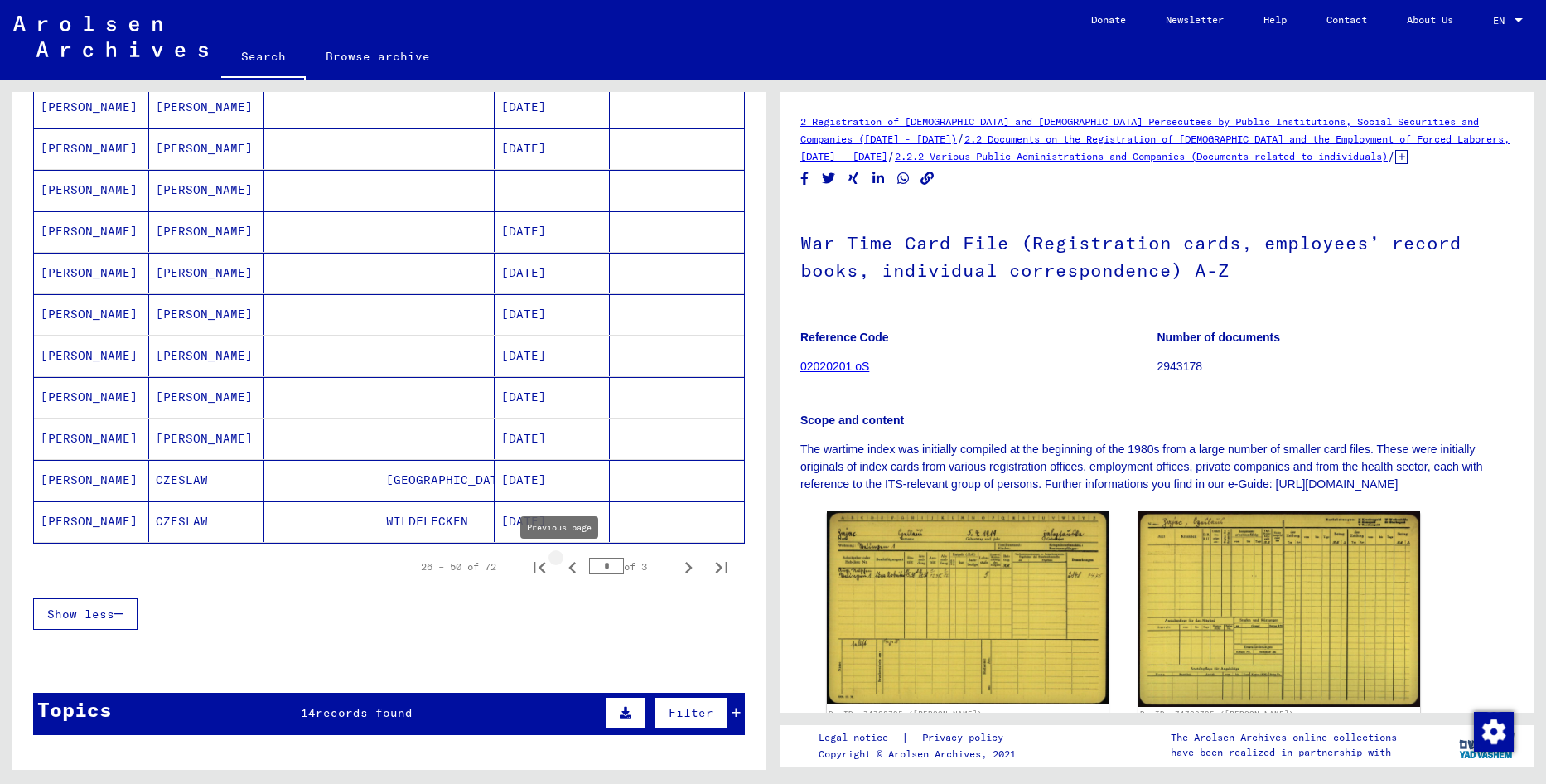
click at [565, 570] on icon "Previous page" at bounding box center [572, 567] width 23 height 23
type input "*"
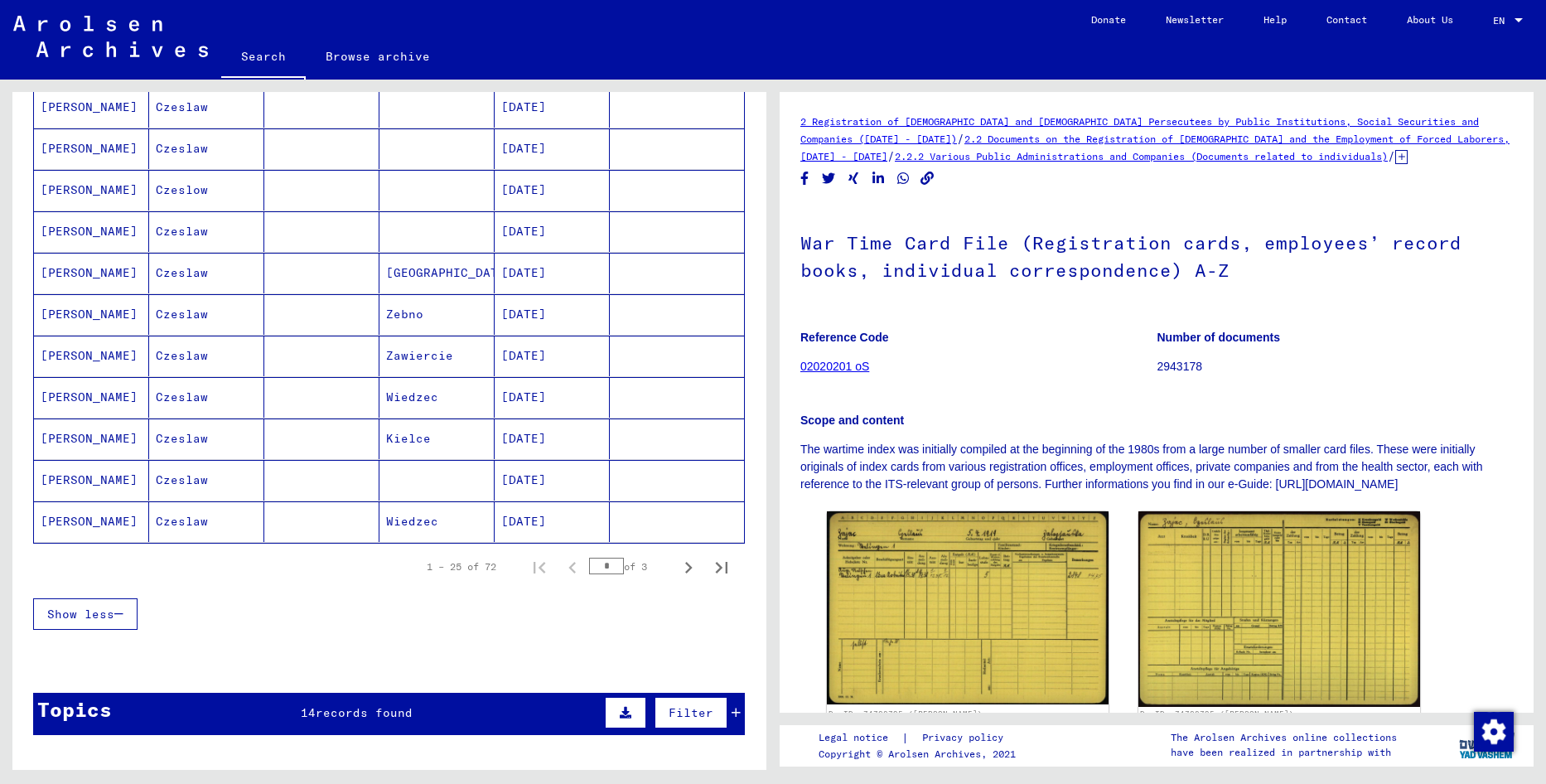
click at [539, 518] on mat-cell "[DATE]" at bounding box center [552, 521] width 116 height 41
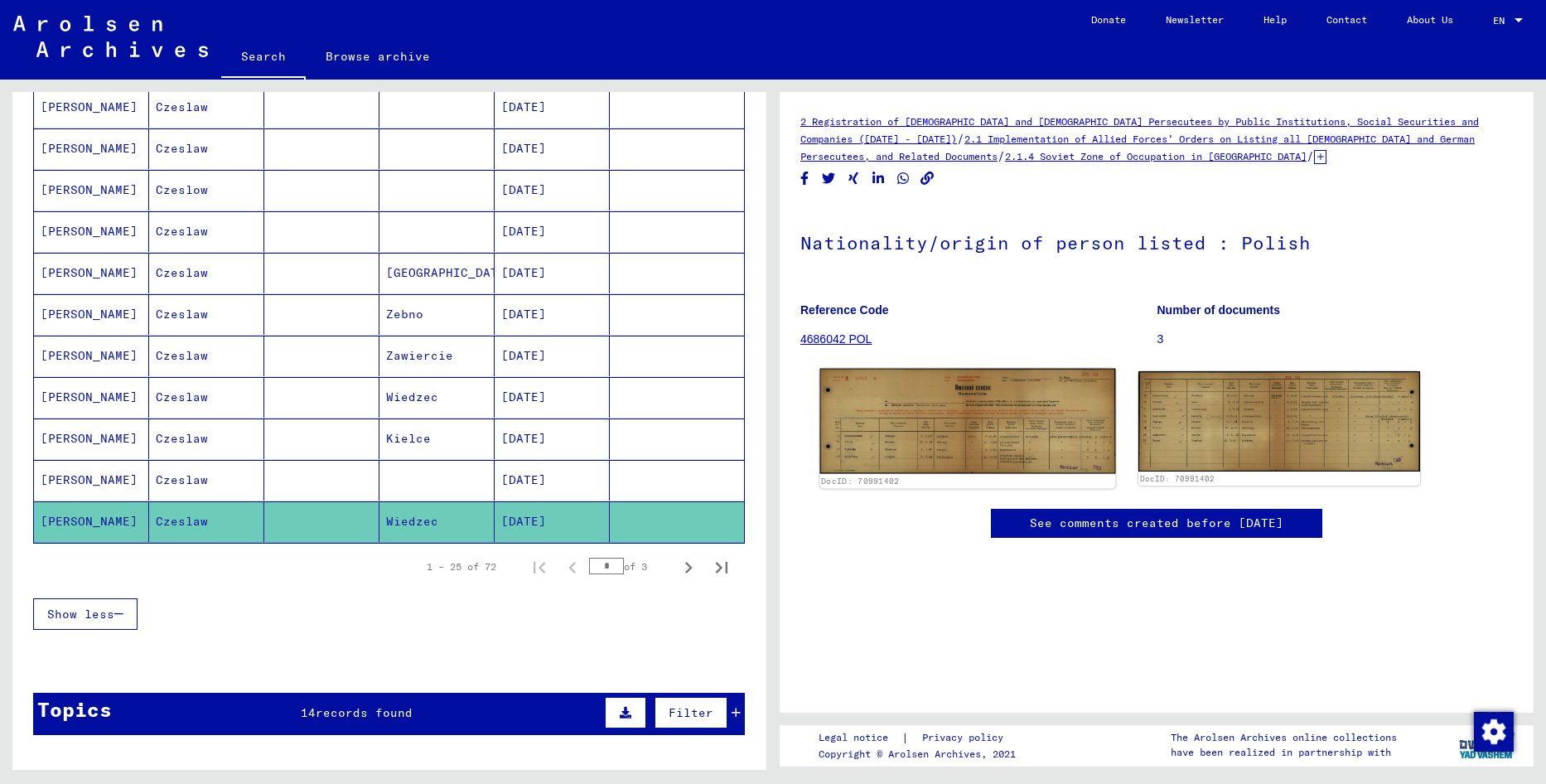
click at [1043, 413] on img at bounding box center [968, 421] width 296 height 105
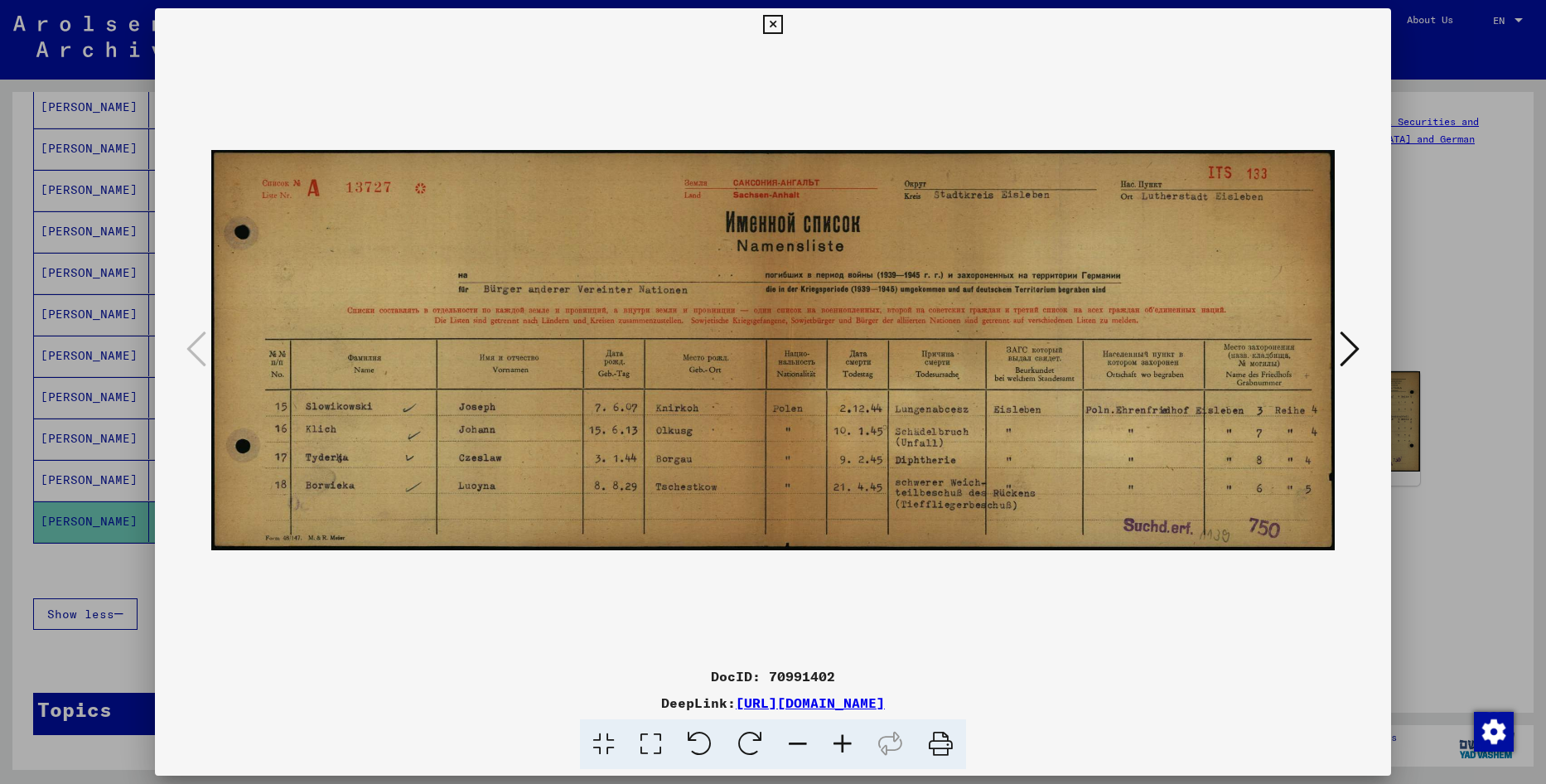
click at [1351, 353] on icon at bounding box center [1350, 349] width 20 height 40
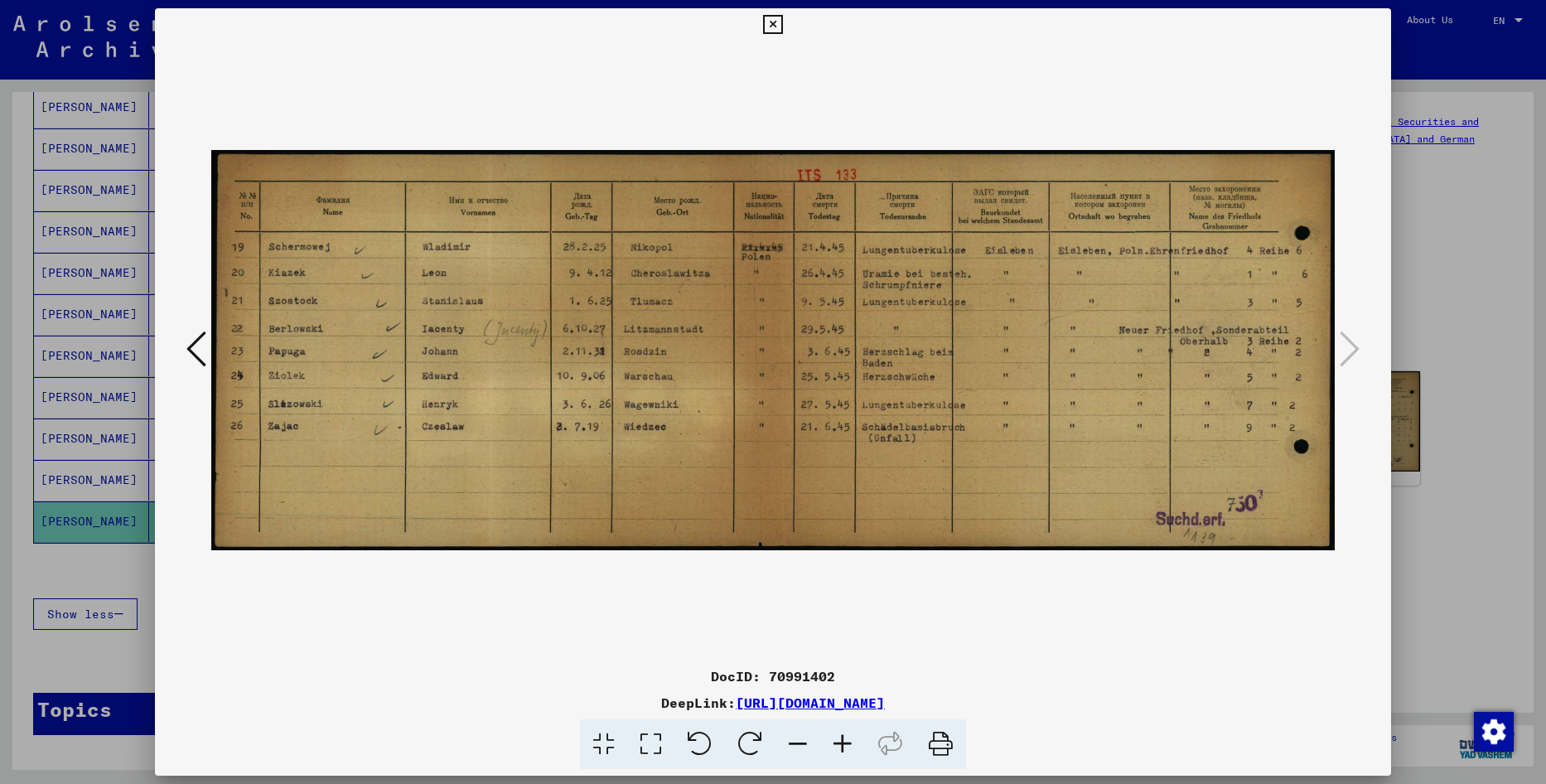
click at [196, 355] on icon at bounding box center [196, 349] width 20 height 40
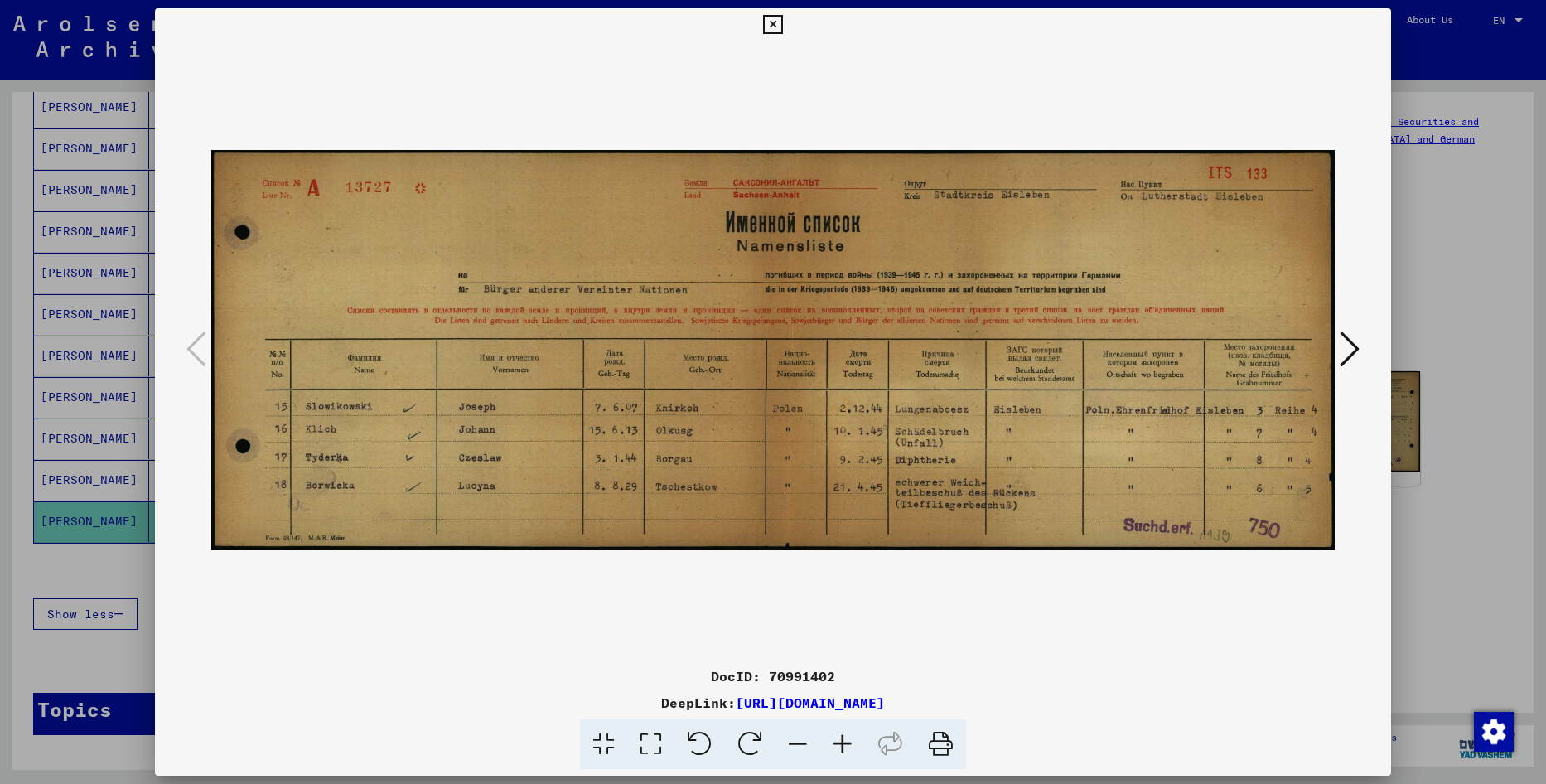
drag, startPoint x: 1011, startPoint y: 376, endPoint x: 1351, endPoint y: 350, distance: 341.0
click at [1351, 350] on icon at bounding box center [1350, 349] width 20 height 40
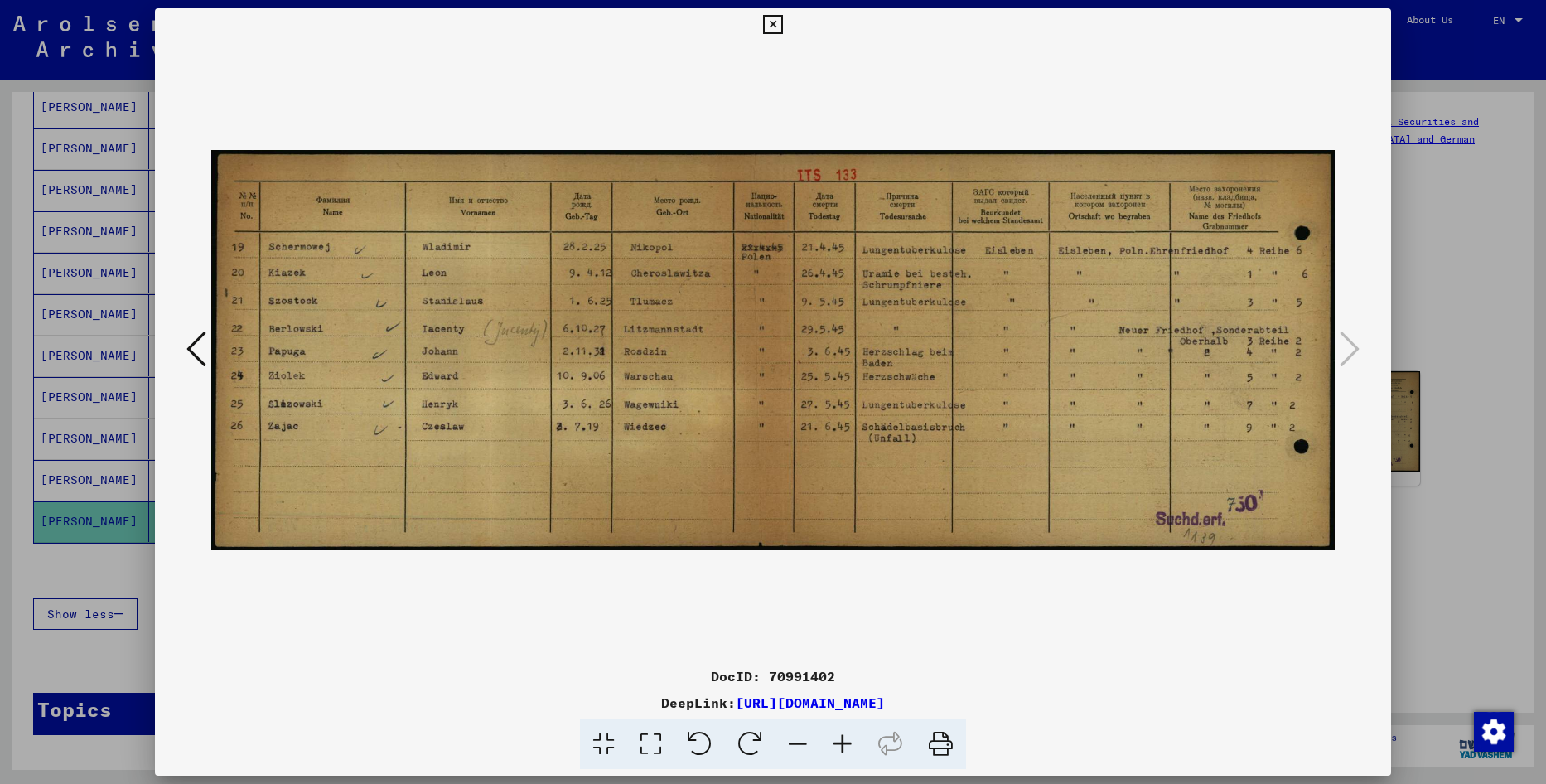
click at [195, 348] on icon at bounding box center [196, 349] width 20 height 40
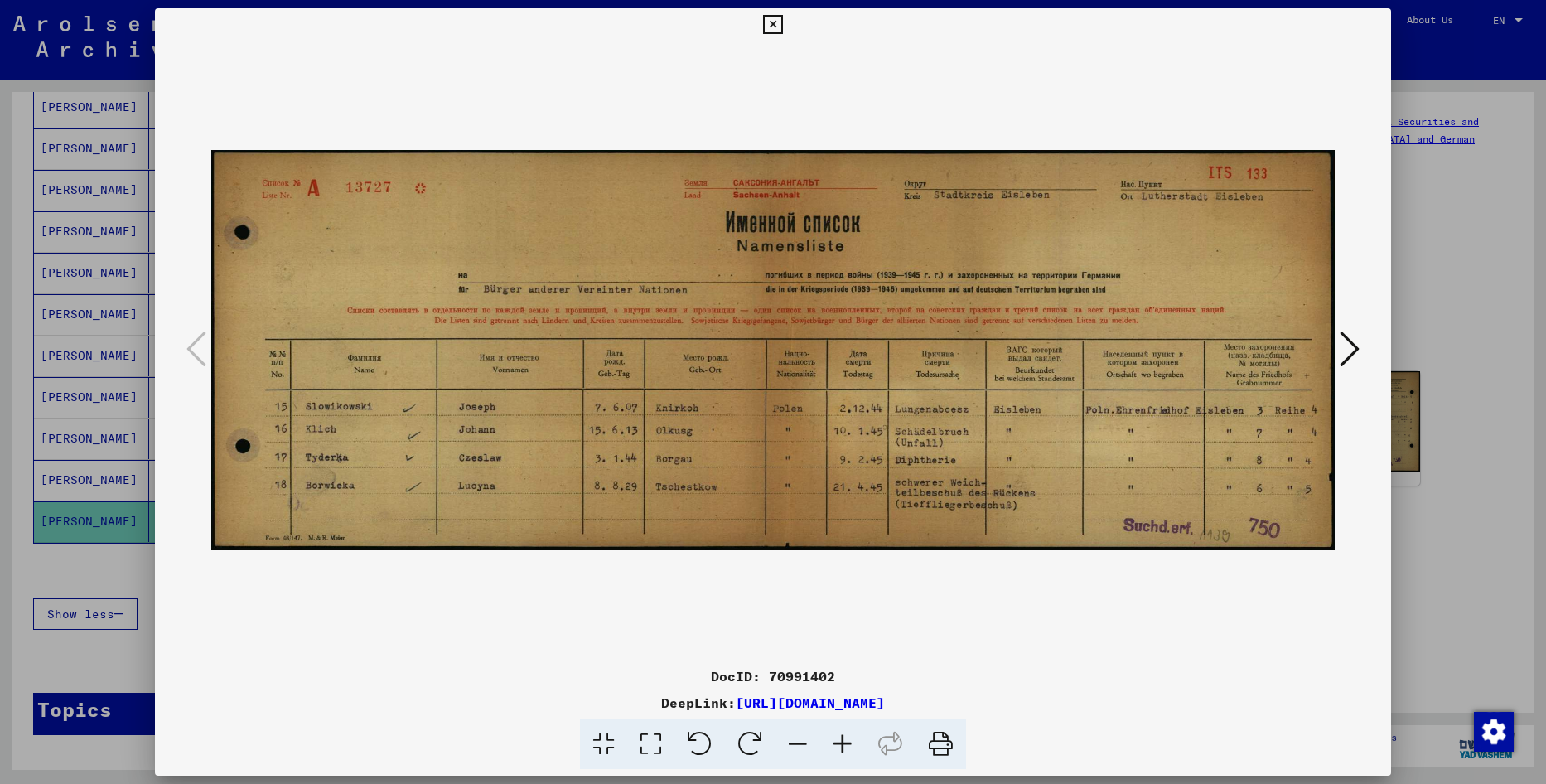
click at [1347, 356] on icon at bounding box center [1350, 349] width 20 height 40
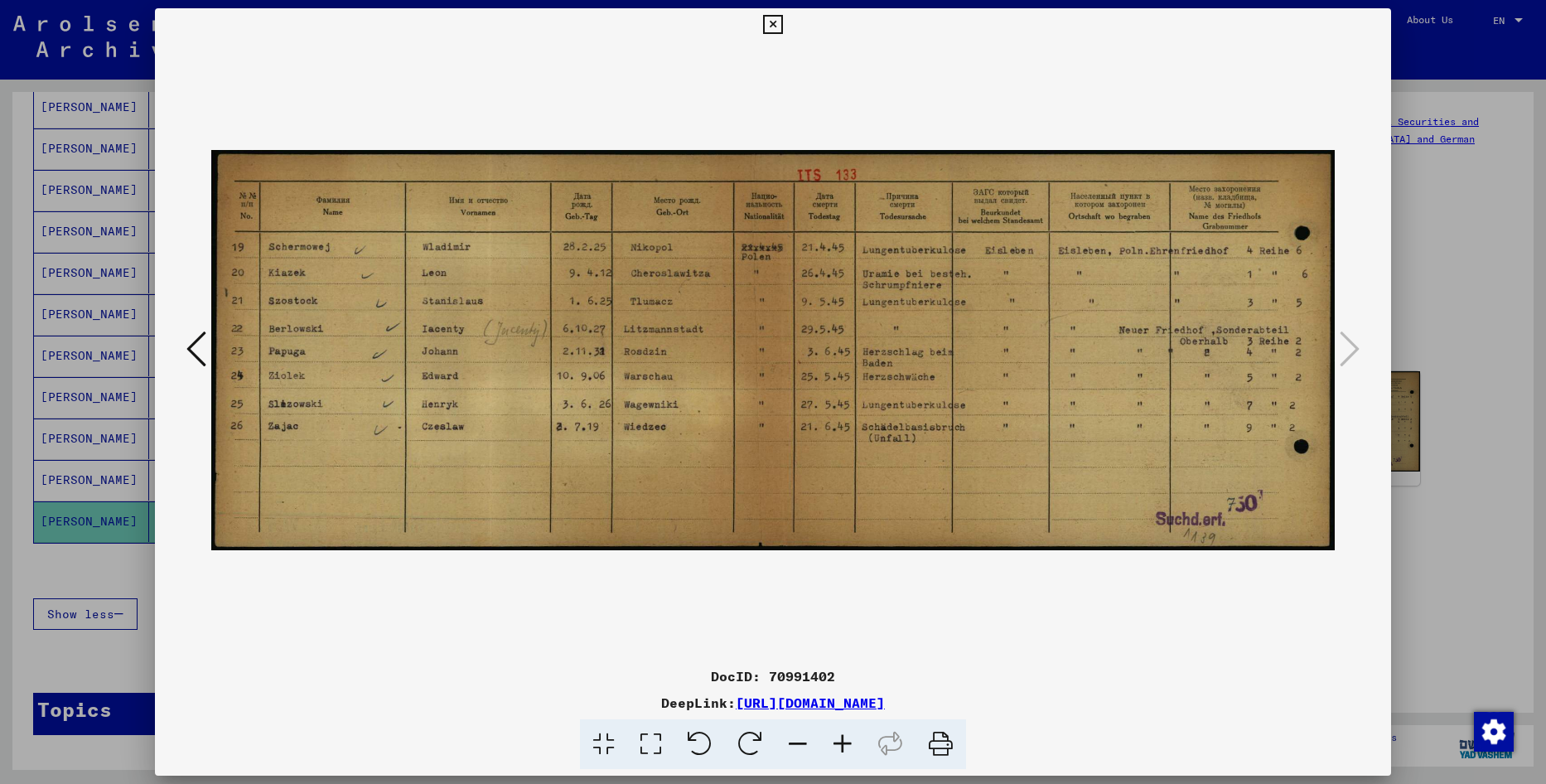
click at [202, 345] on icon at bounding box center [196, 349] width 20 height 40
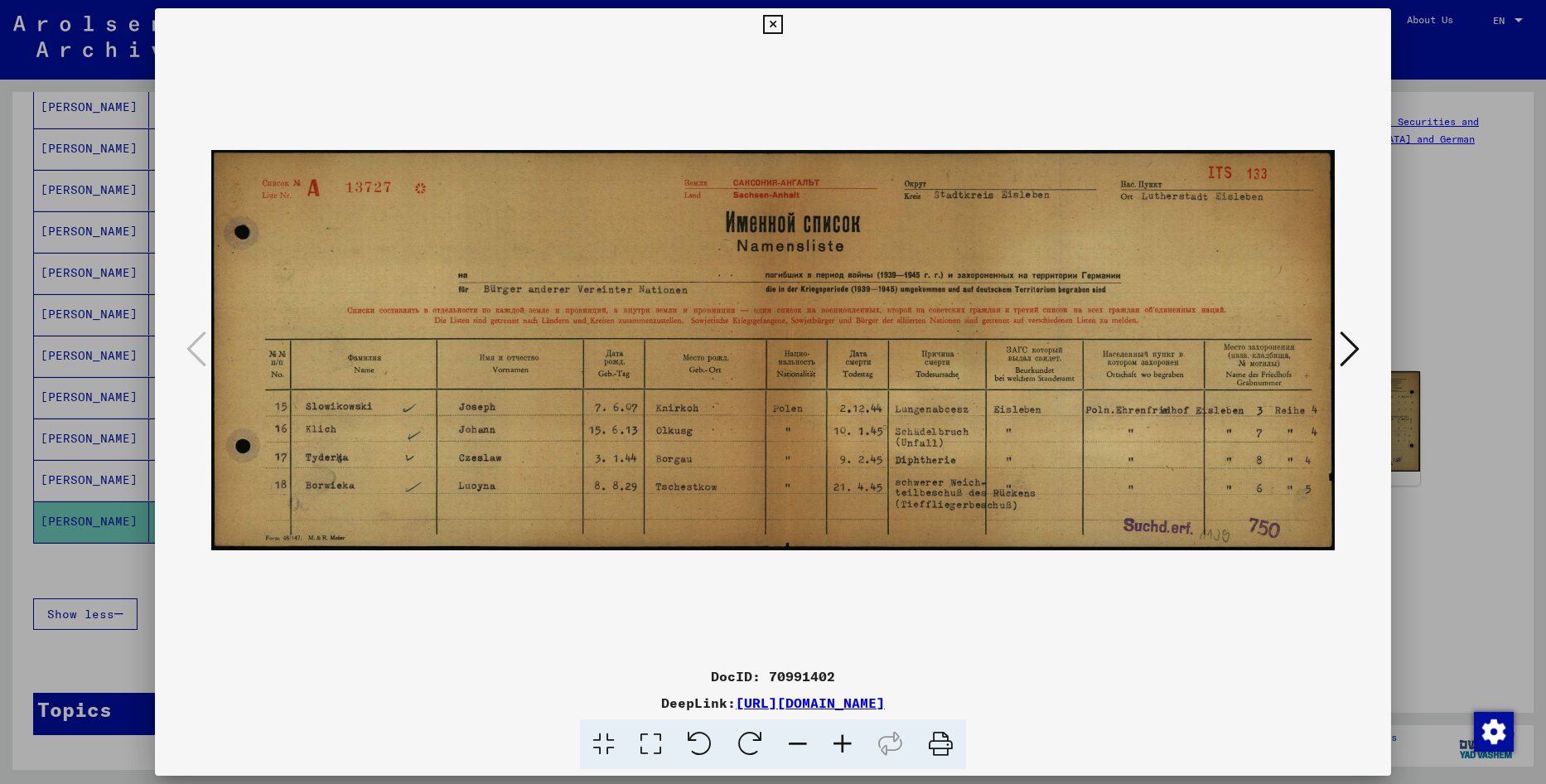
click at [1355, 345] on icon at bounding box center [1350, 349] width 20 height 40
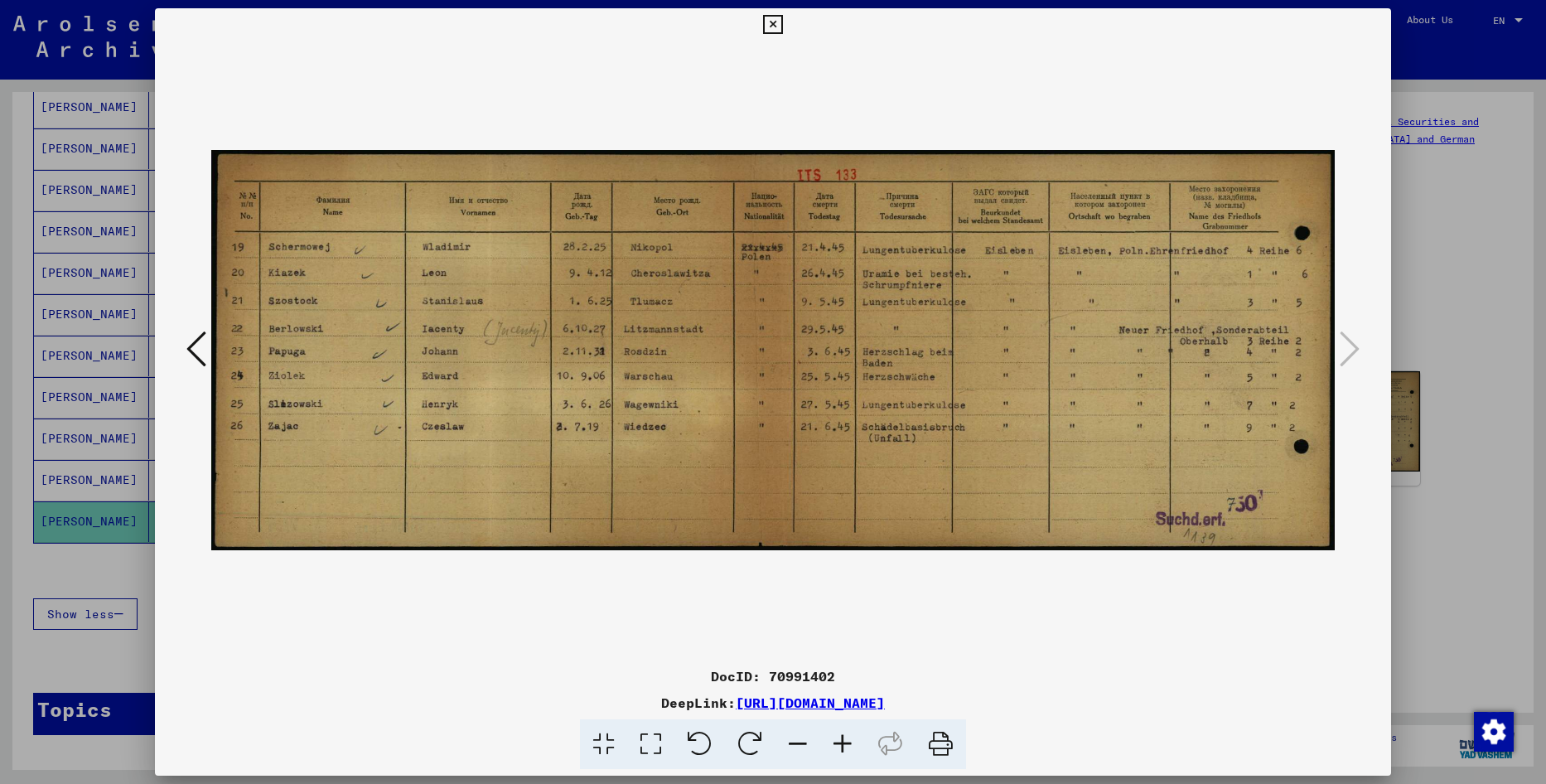
click at [202, 358] on icon at bounding box center [196, 349] width 20 height 40
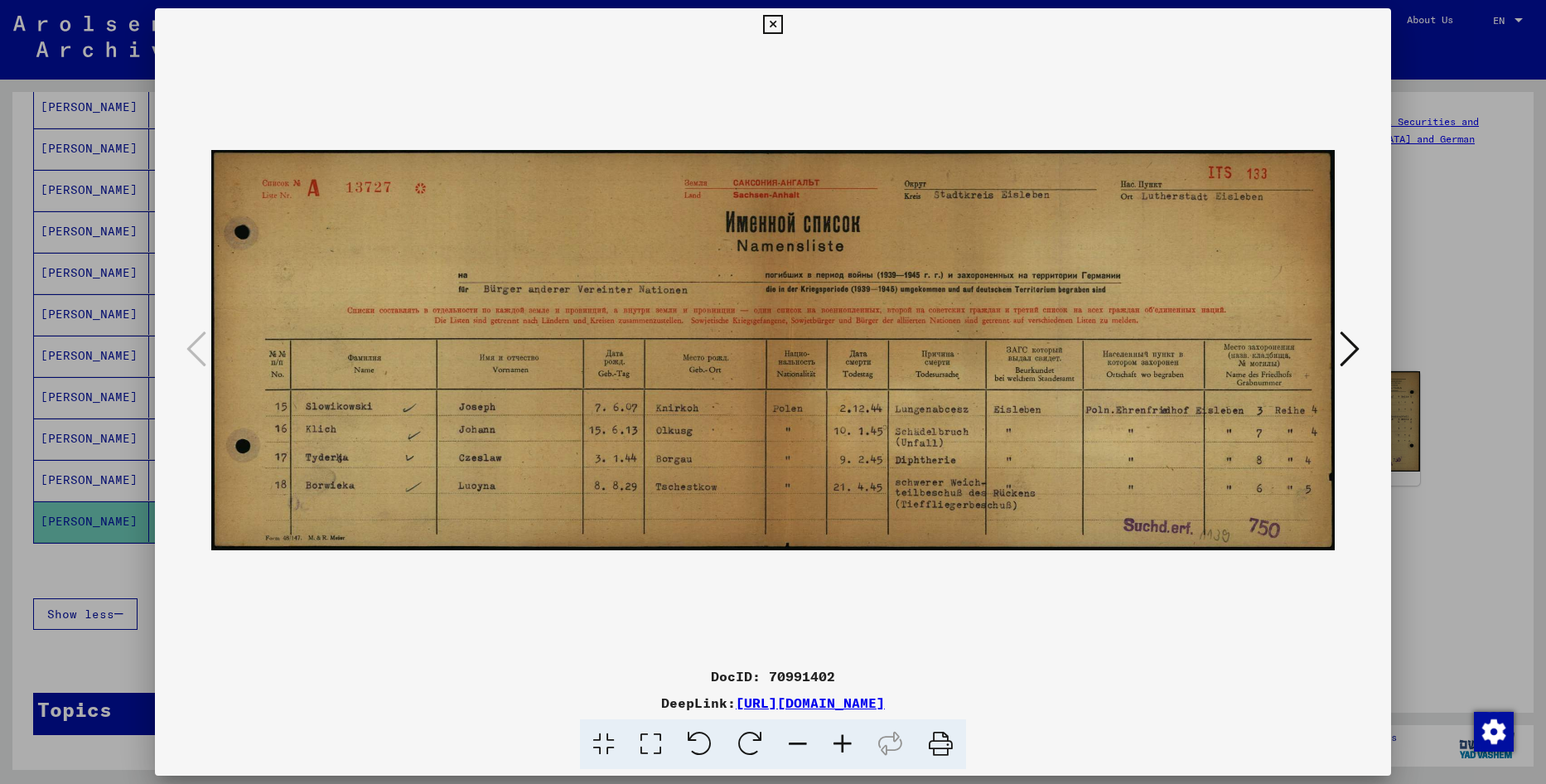
click at [1351, 363] on icon at bounding box center [1350, 349] width 20 height 40
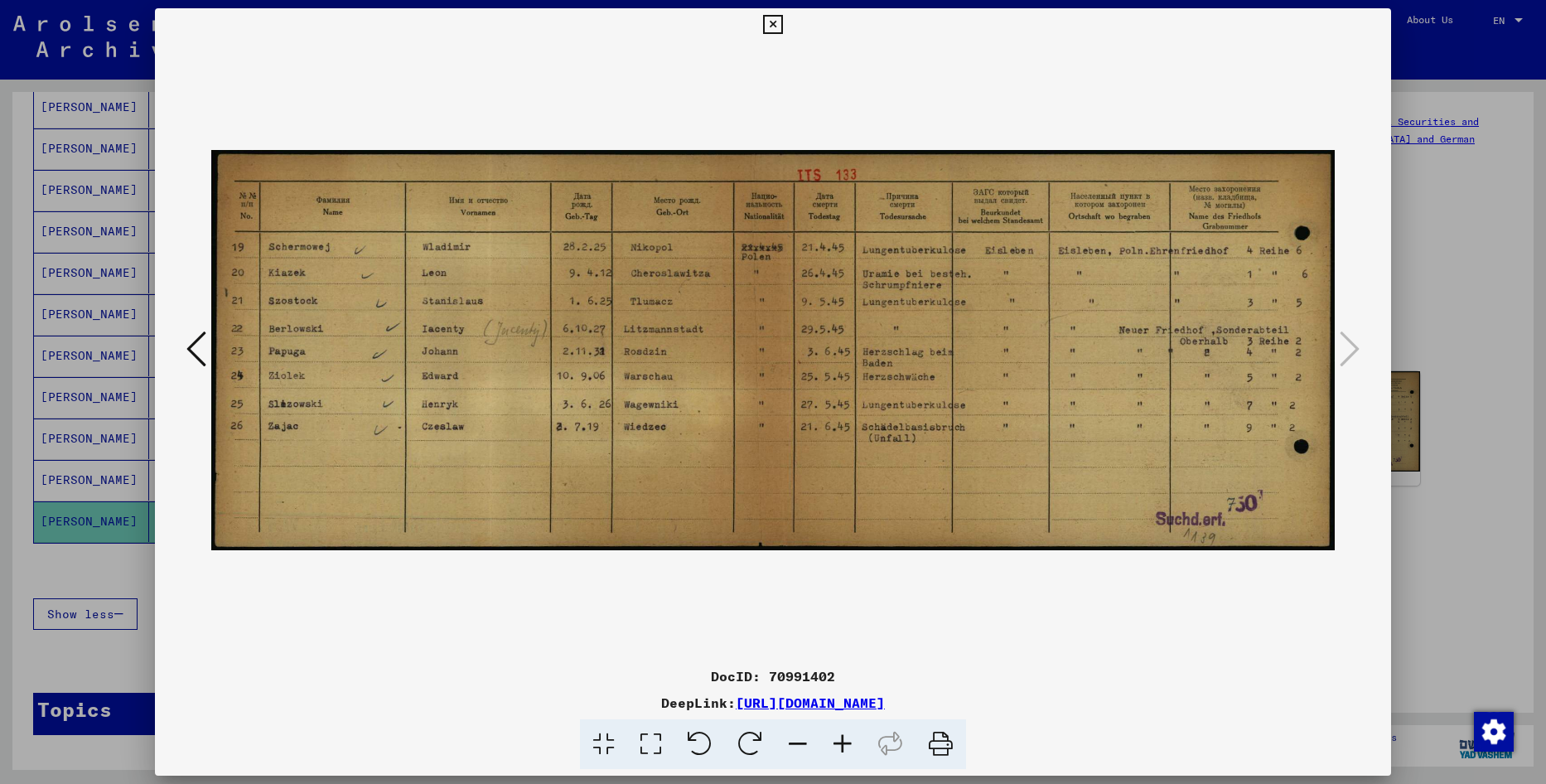
click at [203, 359] on icon at bounding box center [196, 349] width 20 height 40
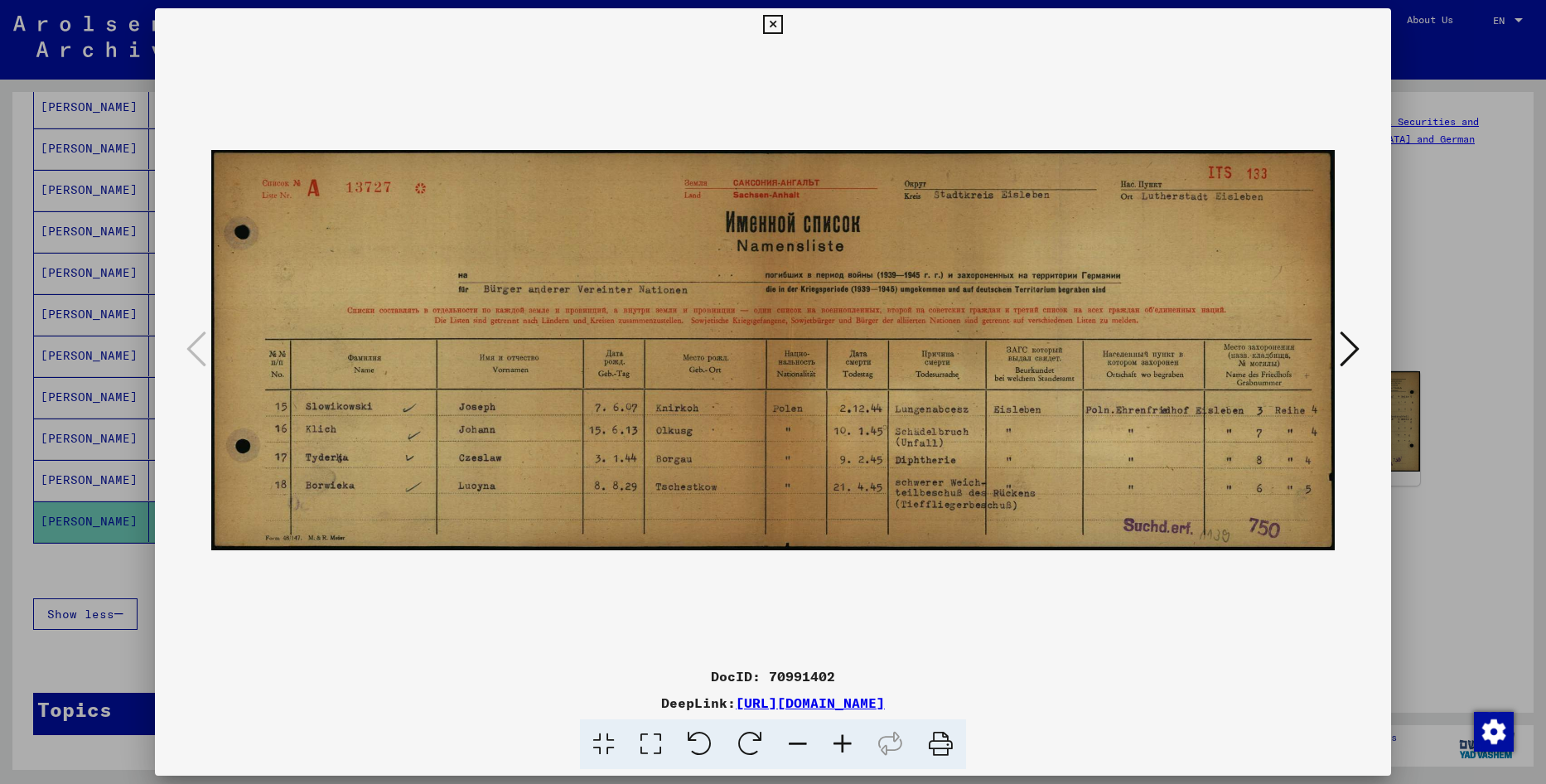
click at [9, 585] on div at bounding box center [773, 392] width 1546 height 784
